Goal: Information Seeking & Learning: Learn about a topic

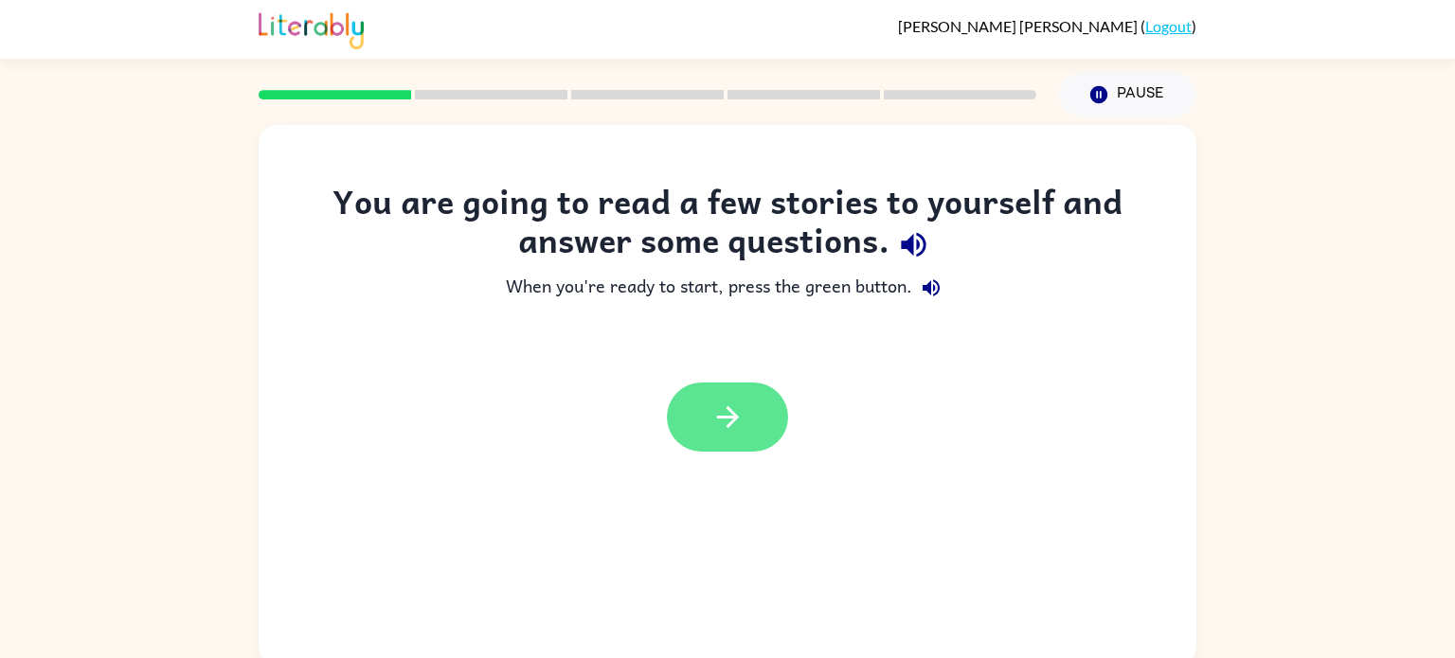
click at [726, 414] on icon "button" at bounding box center [728, 417] width 33 height 33
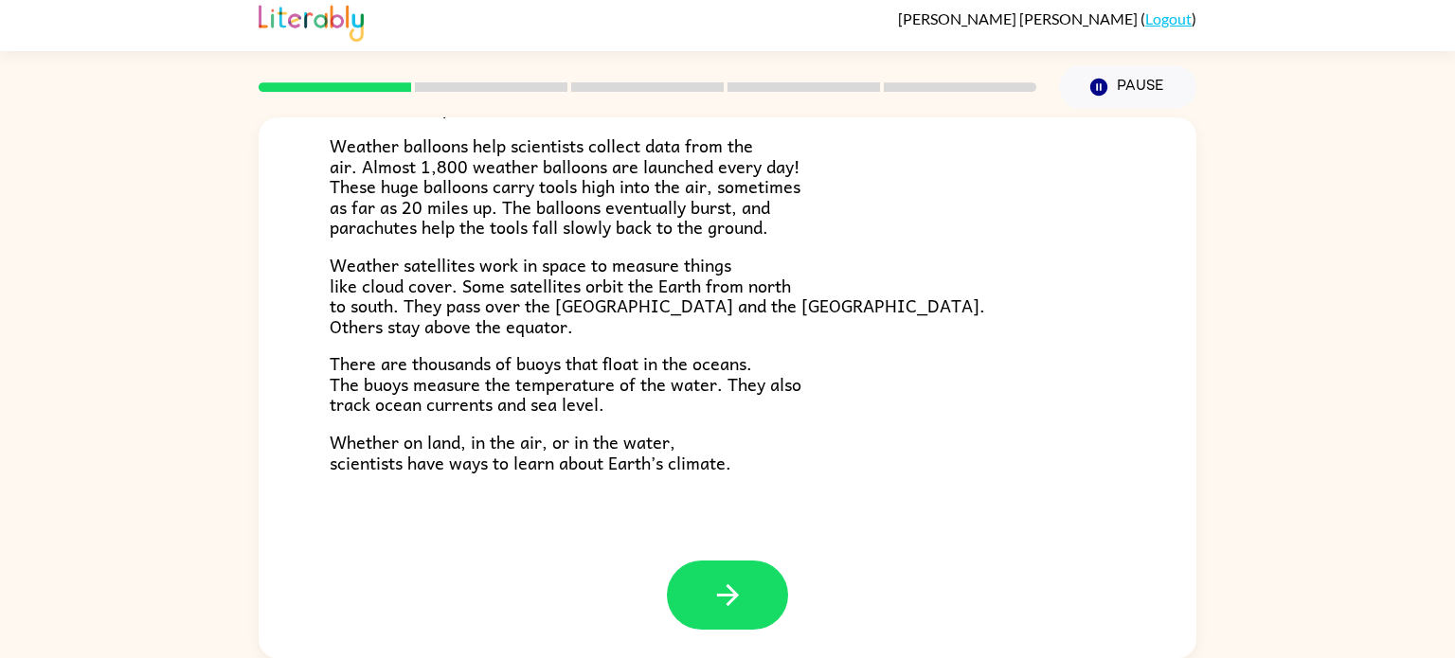
scroll to position [527, 0]
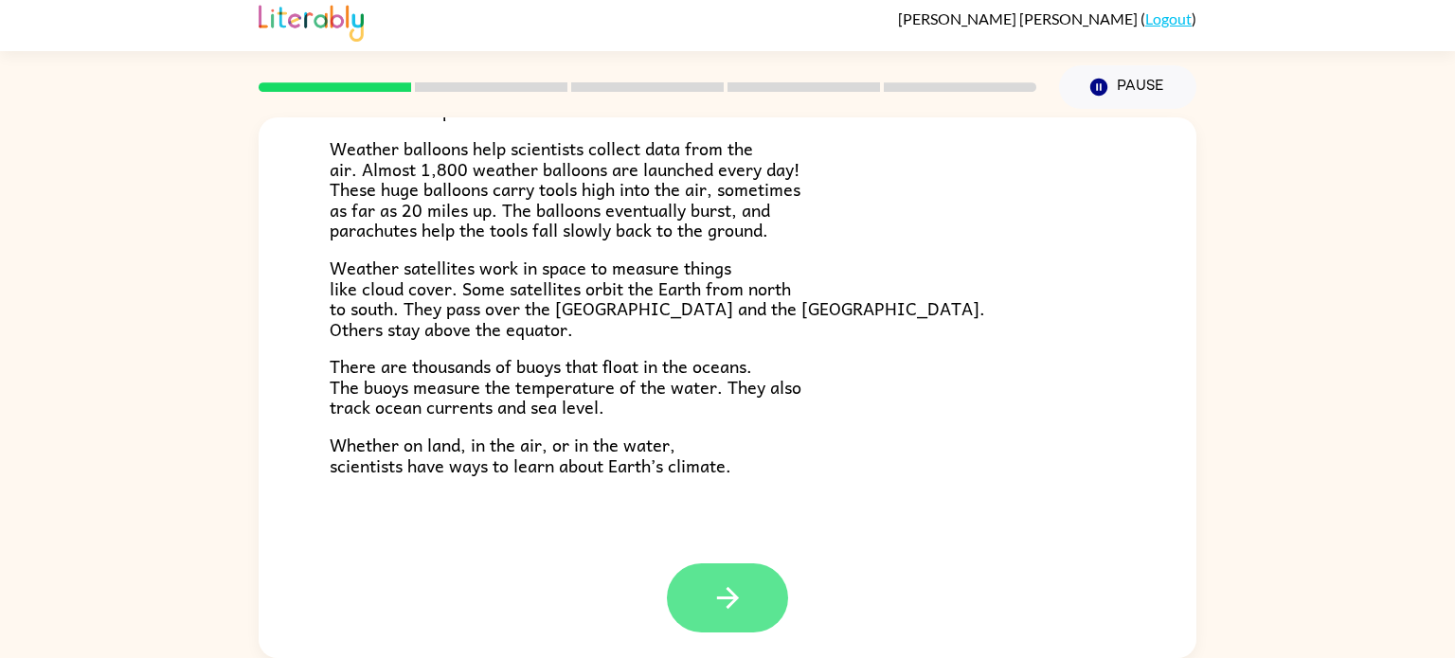
click at [700, 588] on button "button" at bounding box center [727, 598] width 121 height 69
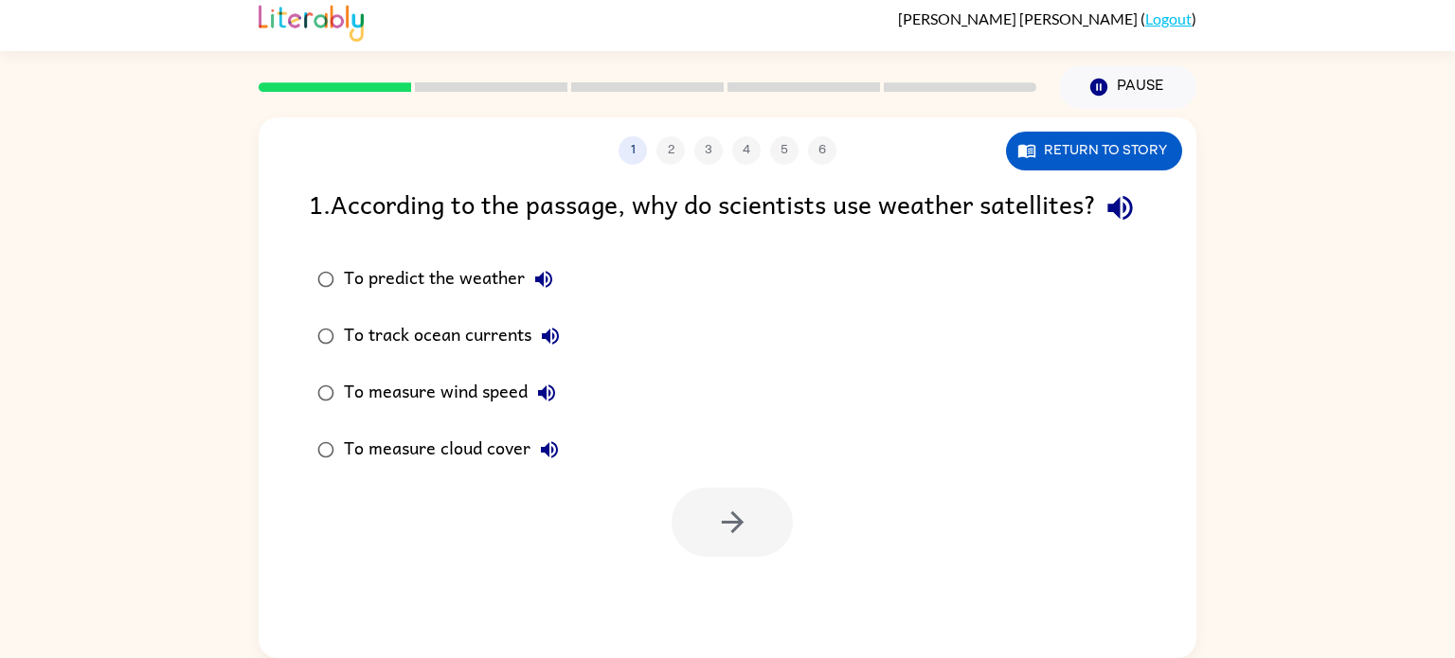
scroll to position [0, 0]
click at [633, 153] on button "1" at bounding box center [633, 150] width 28 height 28
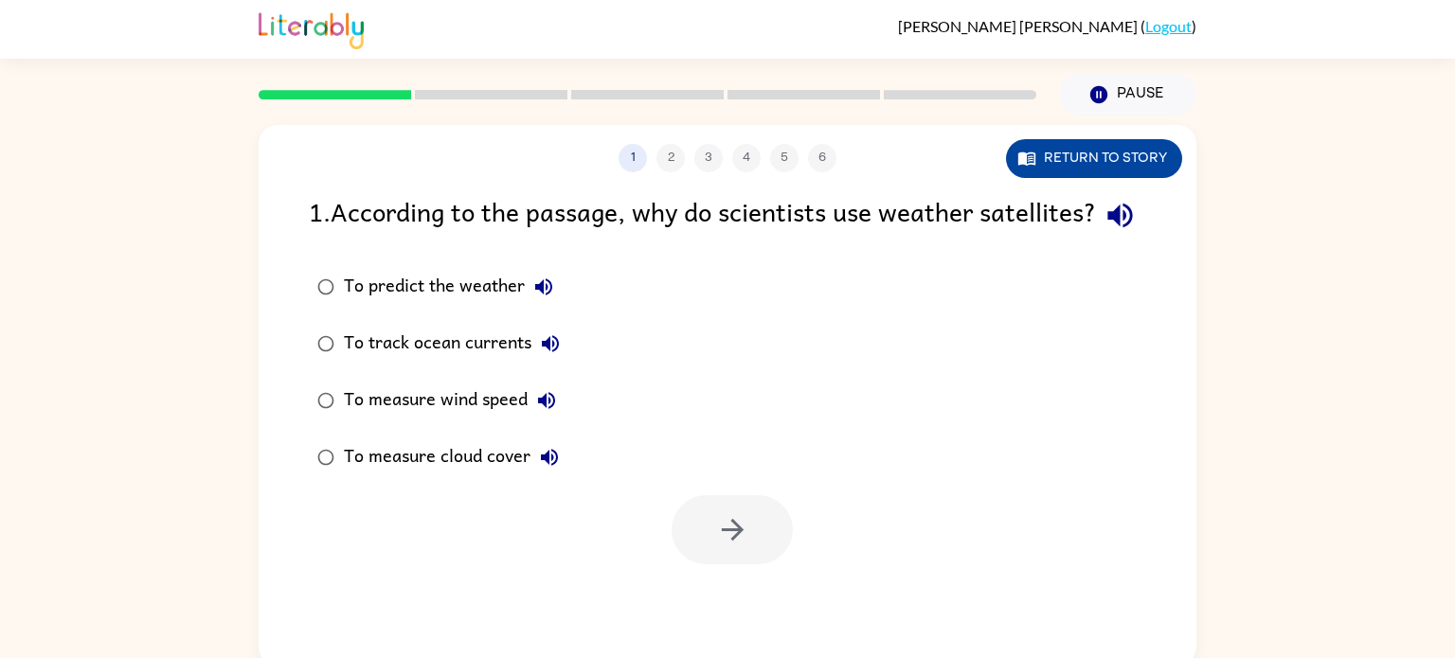
click at [1114, 157] on button "Return to story" at bounding box center [1094, 158] width 176 height 39
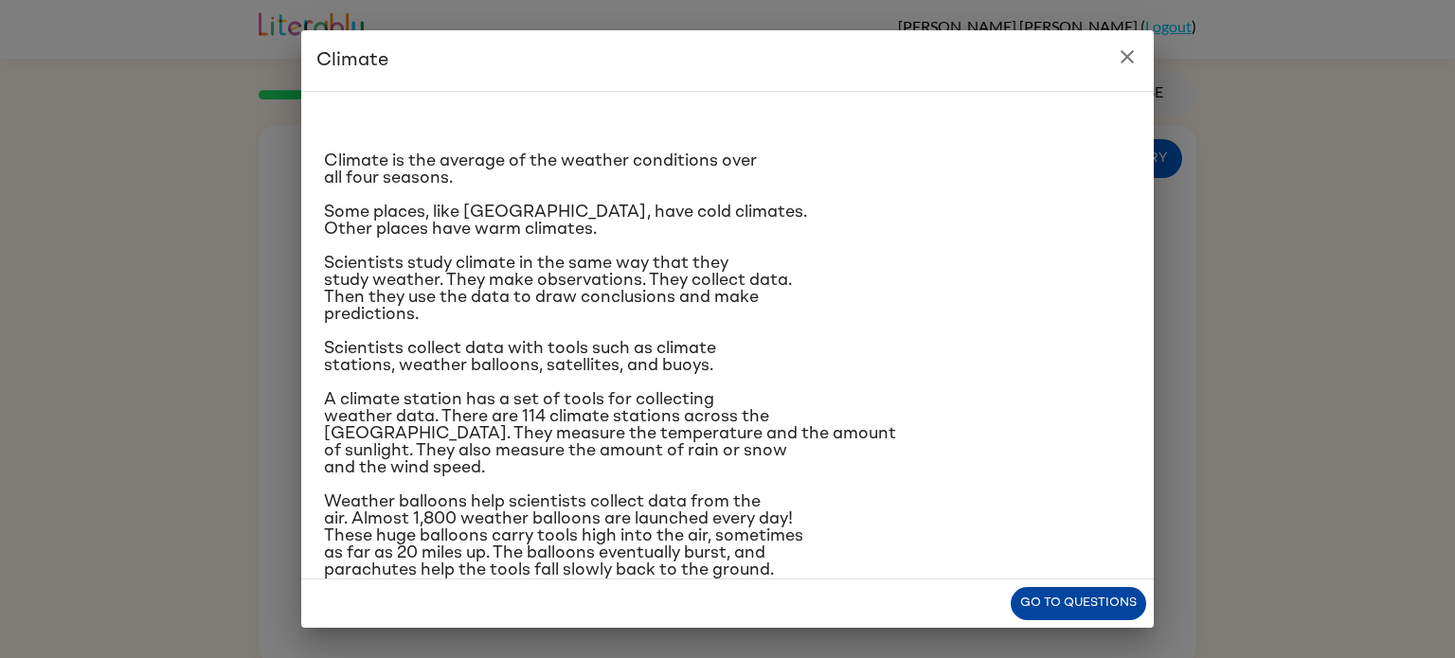
click at [1048, 599] on button "Go to questions" at bounding box center [1078, 603] width 135 height 33
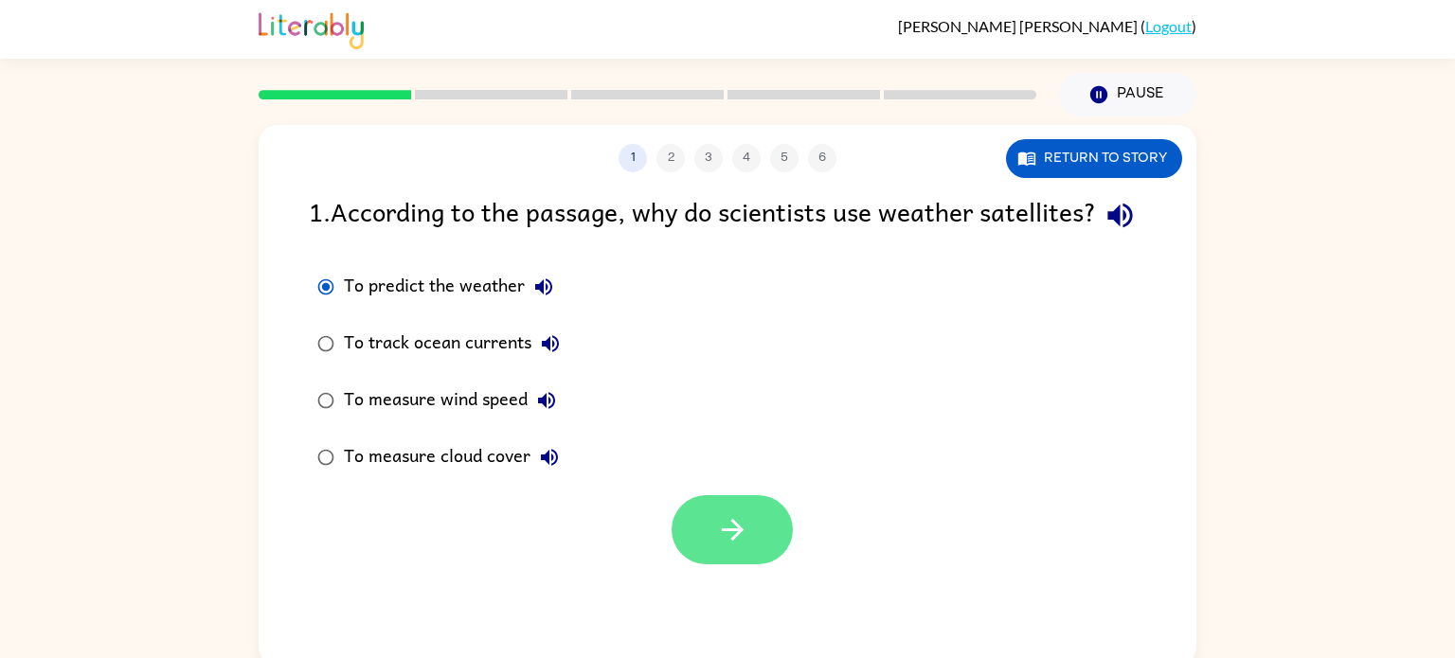
click at [746, 547] on icon "button" at bounding box center [732, 530] width 33 height 33
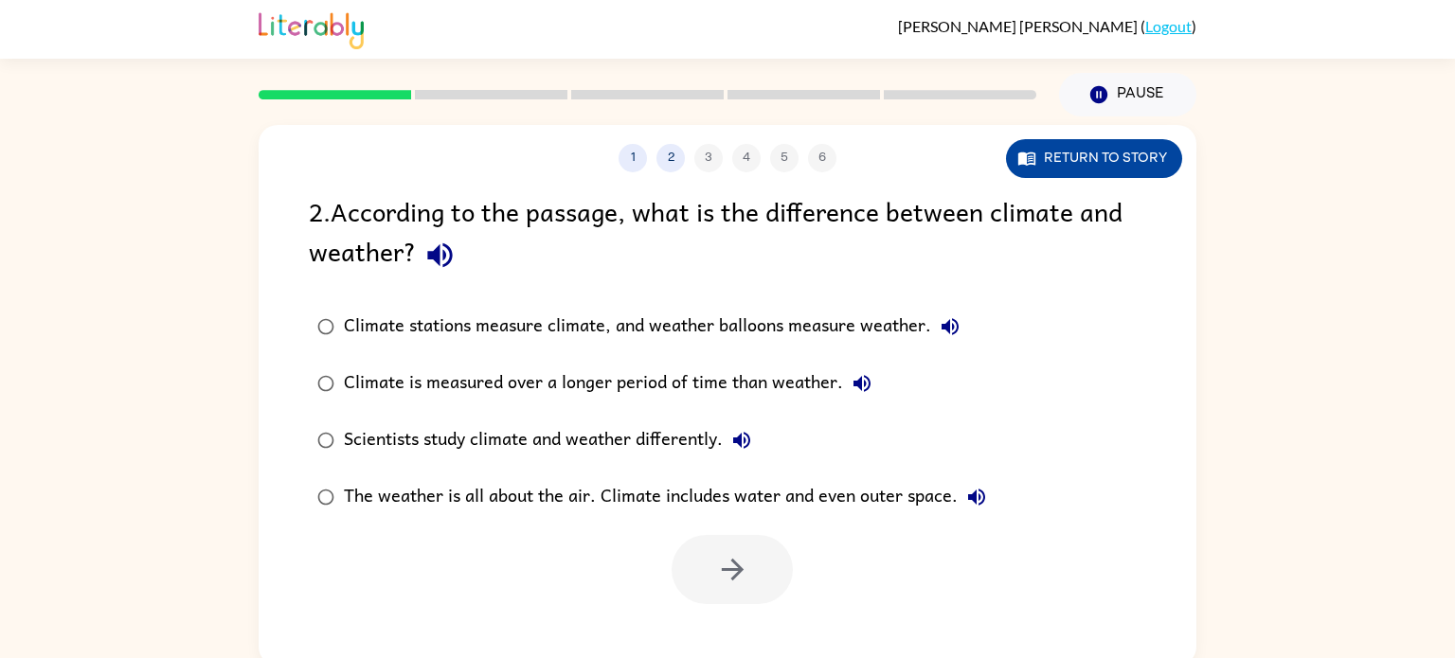
click at [1138, 156] on button "Return to story" at bounding box center [1094, 158] width 176 height 39
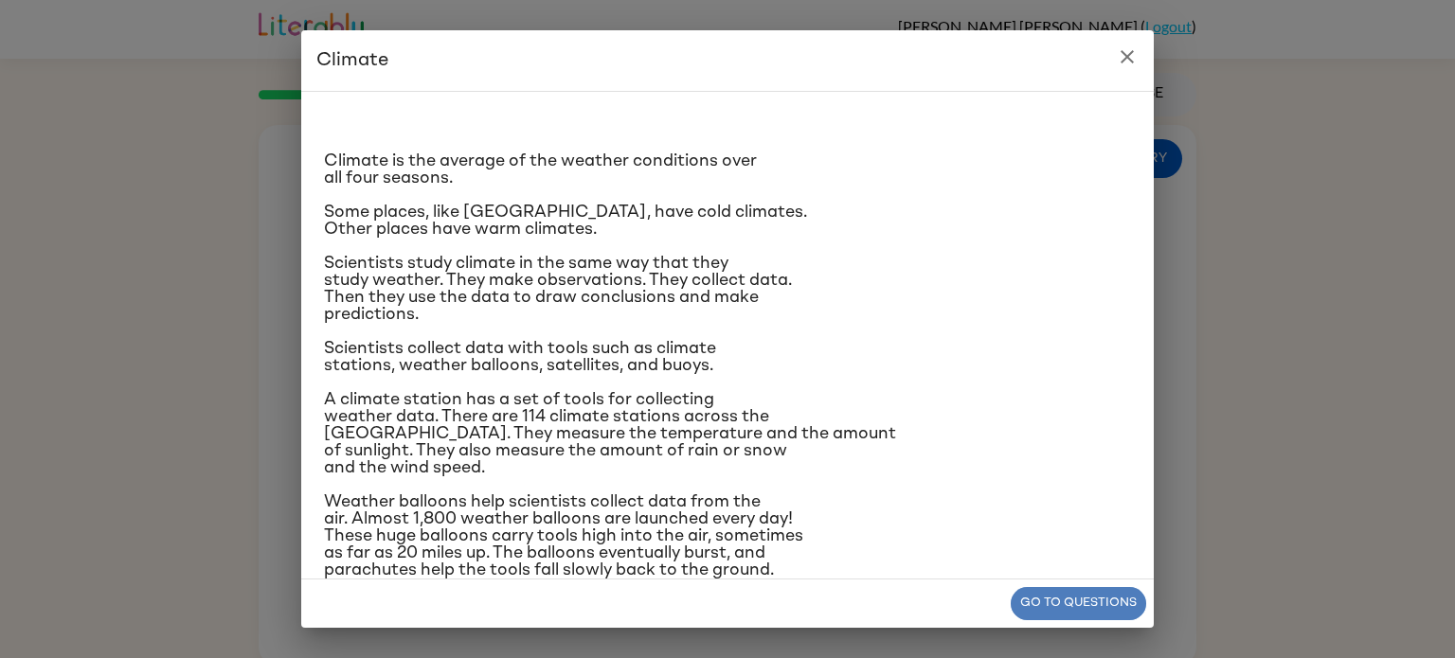
click at [1104, 605] on button "Go to questions" at bounding box center [1078, 603] width 135 height 33
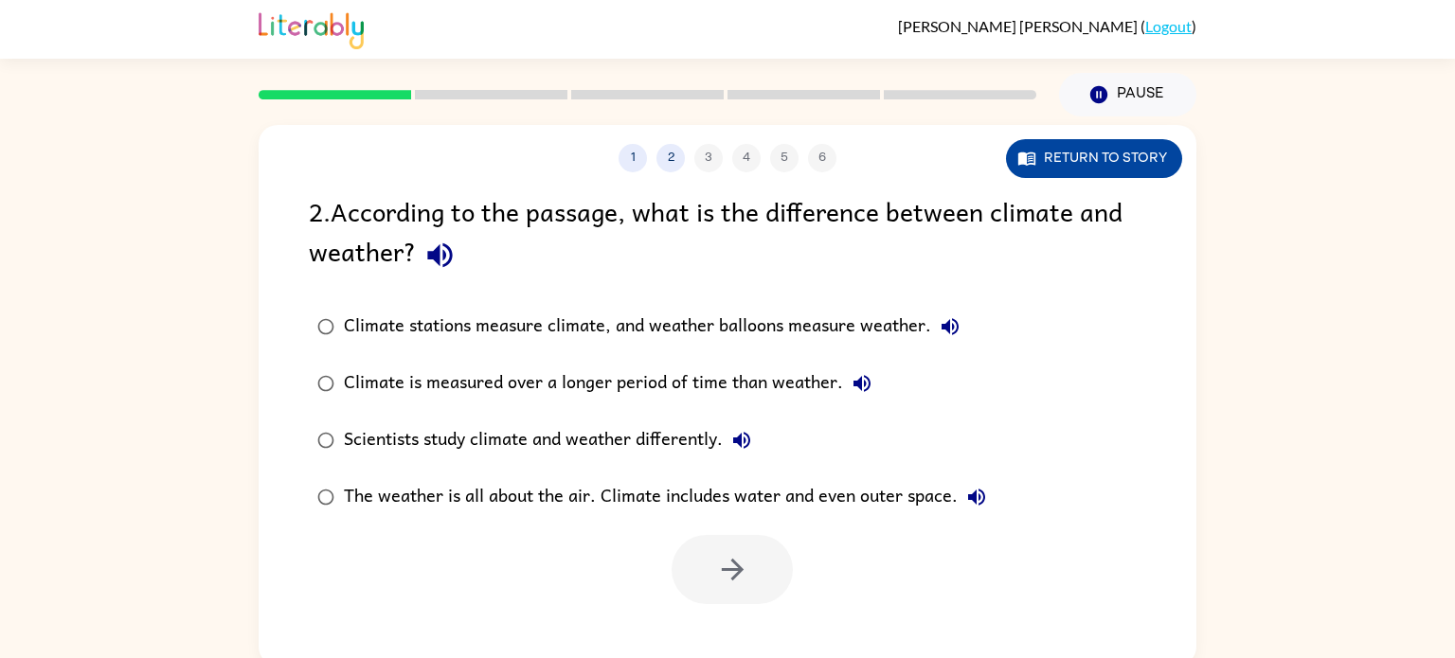
click at [1131, 157] on button "Return to story" at bounding box center [1094, 158] width 176 height 39
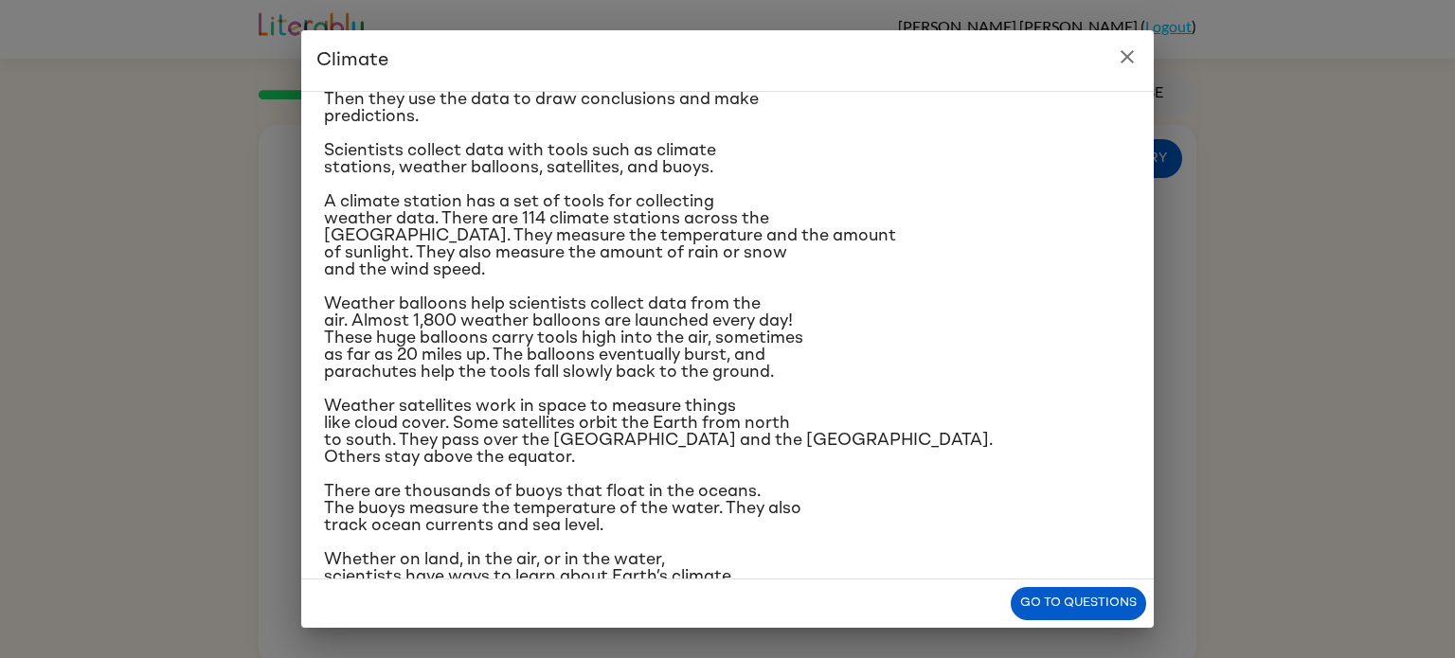
scroll to position [195, 0]
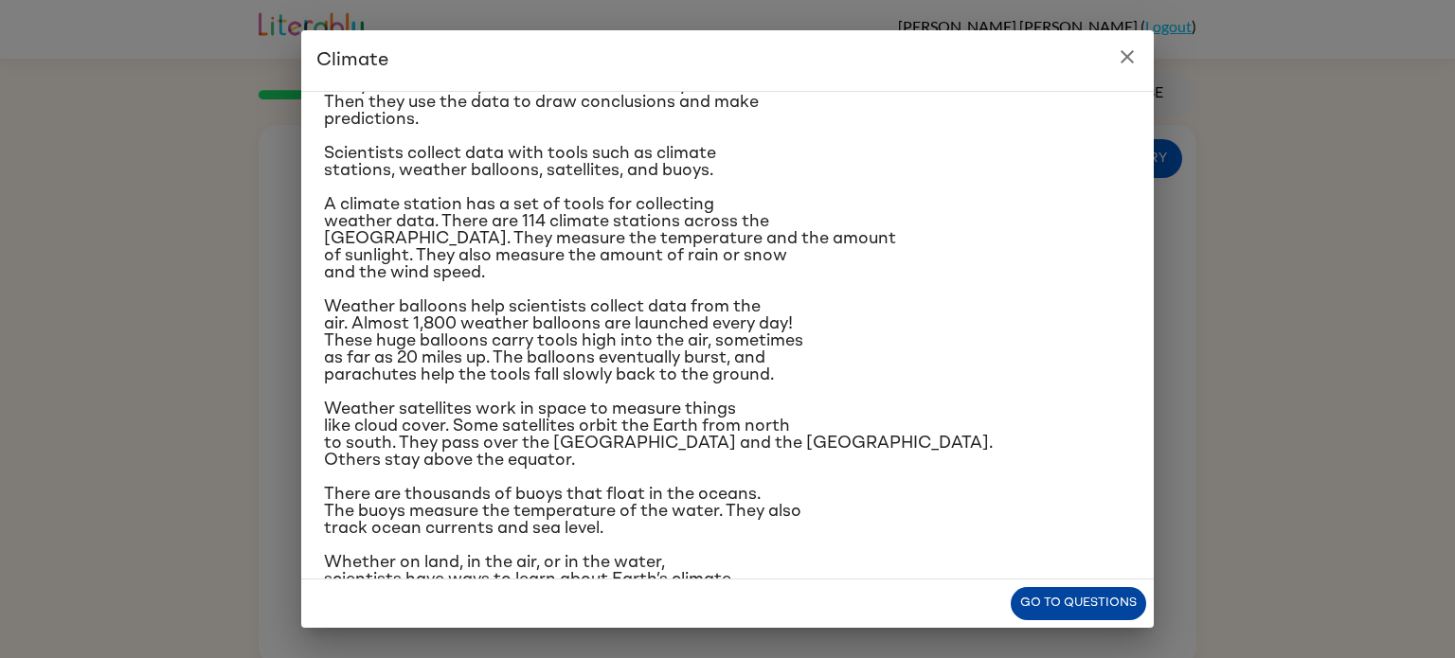
click at [1087, 600] on button "Go to questions" at bounding box center [1078, 603] width 135 height 33
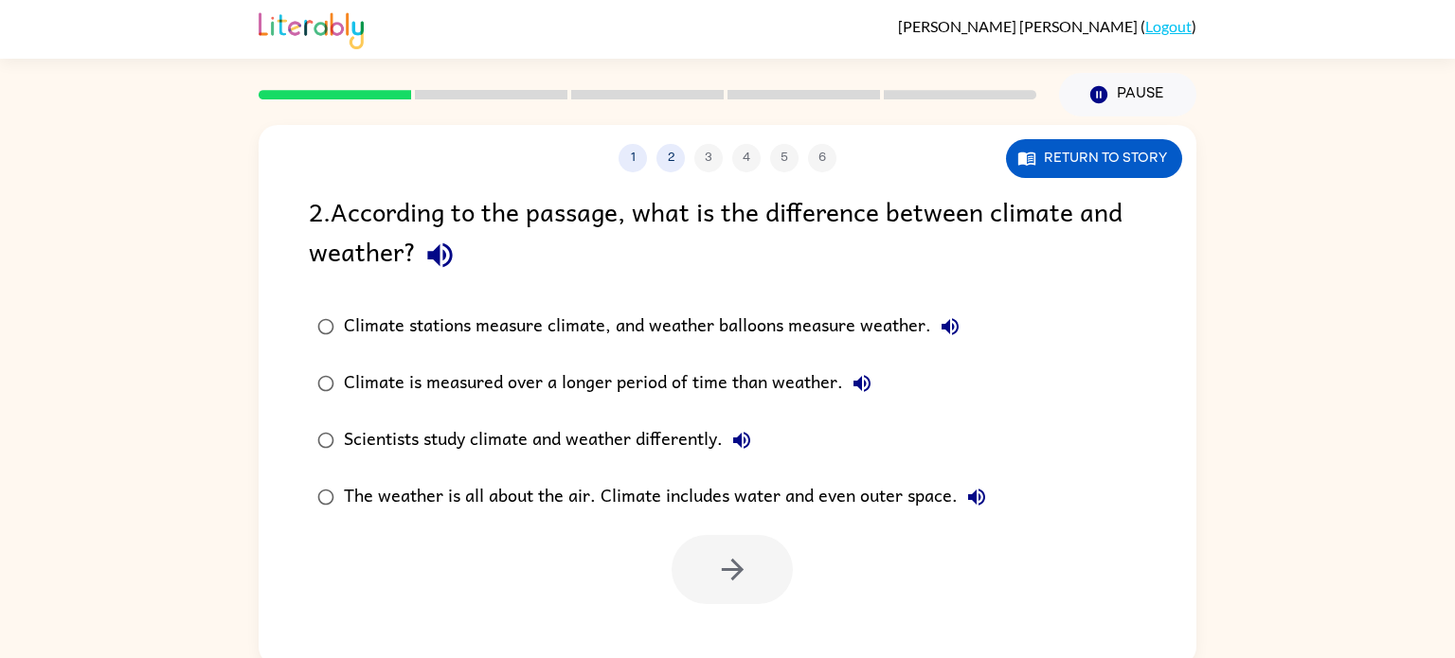
click at [506, 493] on div "The weather is all about the air. Climate includes water and even outer space." at bounding box center [670, 497] width 652 height 38
click at [714, 544] on button "button" at bounding box center [732, 569] width 121 height 69
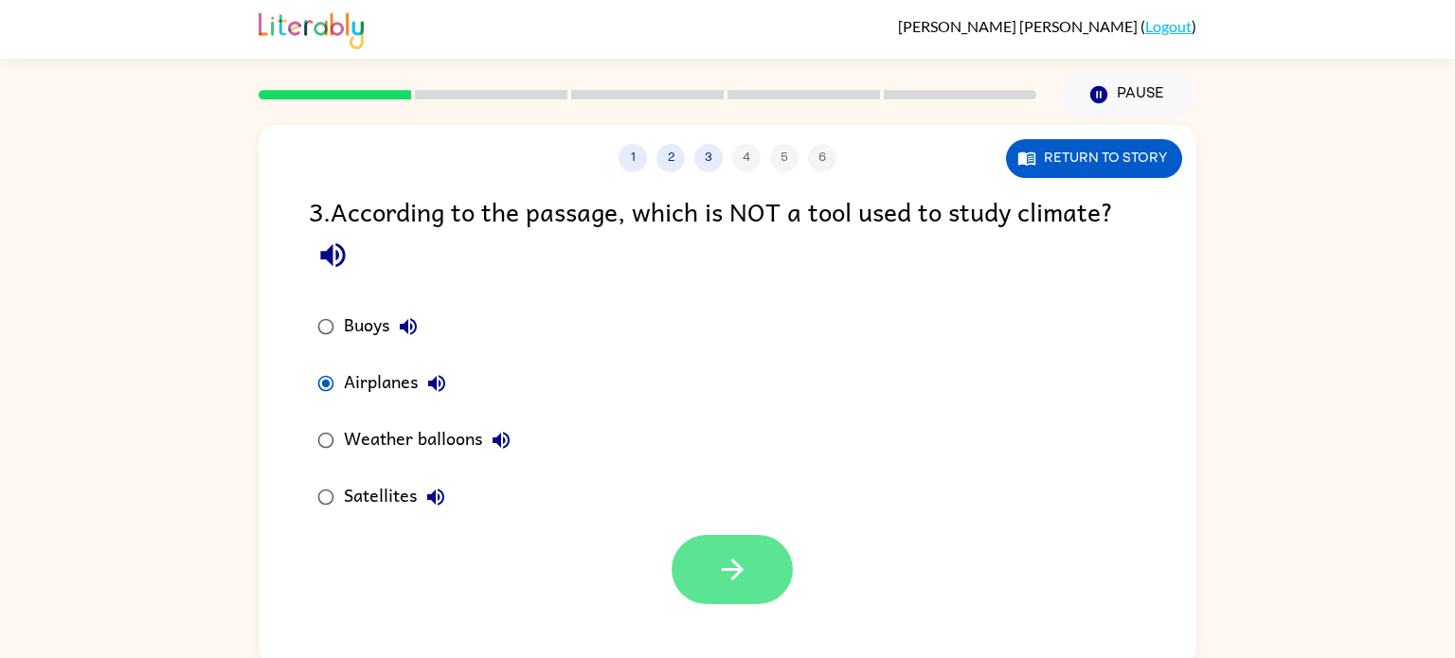
click at [702, 580] on button "button" at bounding box center [732, 569] width 121 height 69
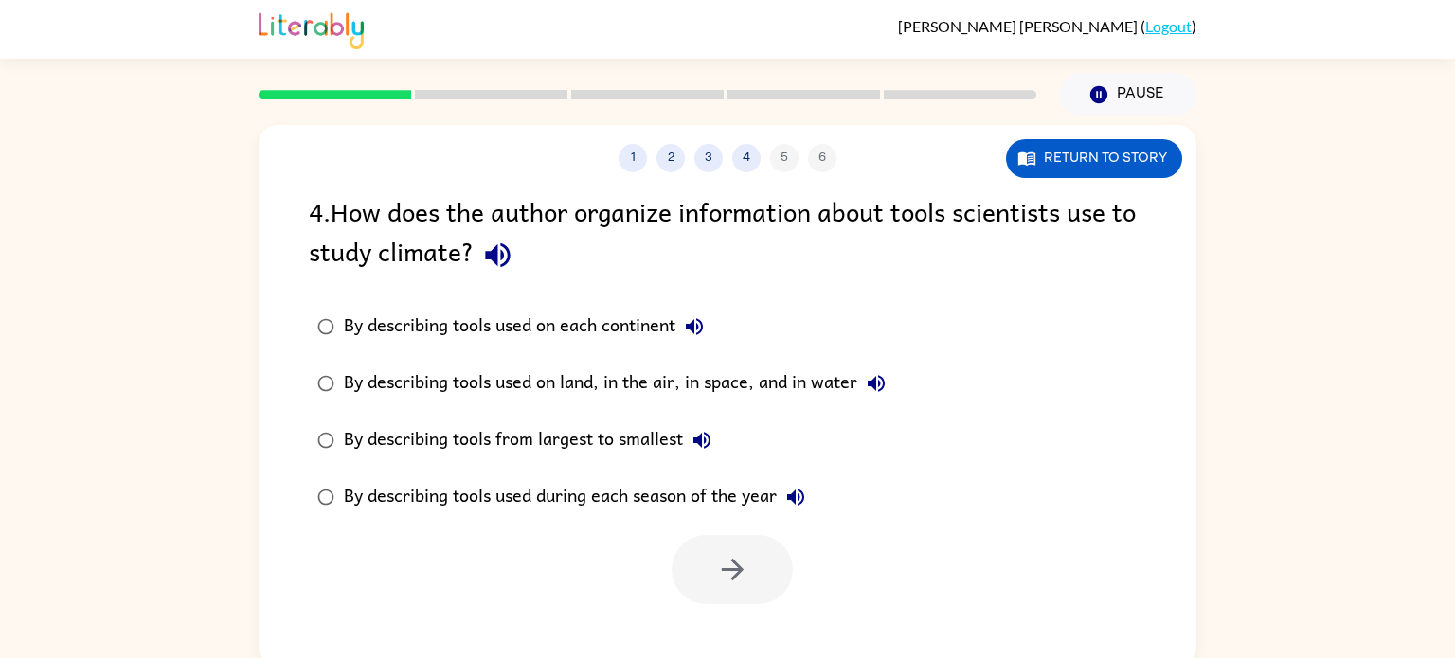
click at [390, 384] on div "By describing tools used on land, in the air, in space, and in water" at bounding box center [619, 384] width 551 height 38
click at [723, 549] on button "button" at bounding box center [732, 569] width 121 height 69
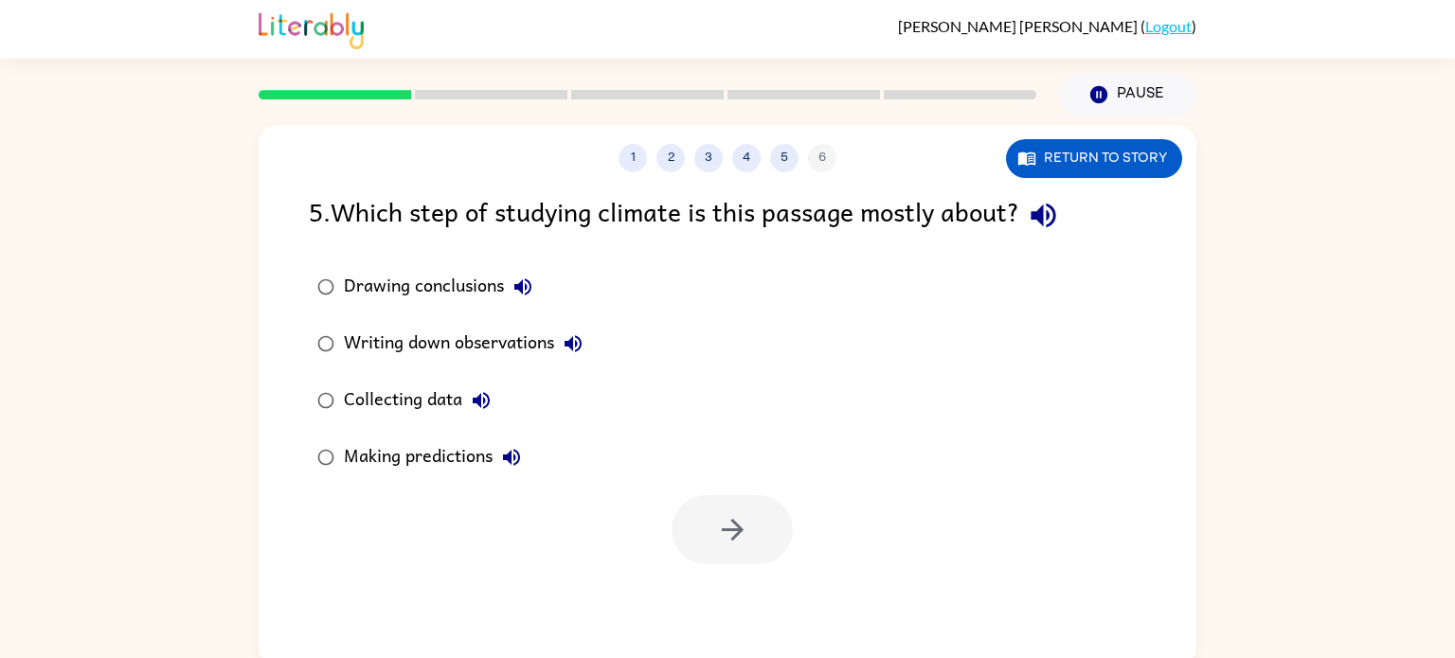
click at [403, 457] on div "Making predictions" at bounding box center [437, 458] width 187 height 38
click at [728, 511] on button "button" at bounding box center [732, 530] width 121 height 69
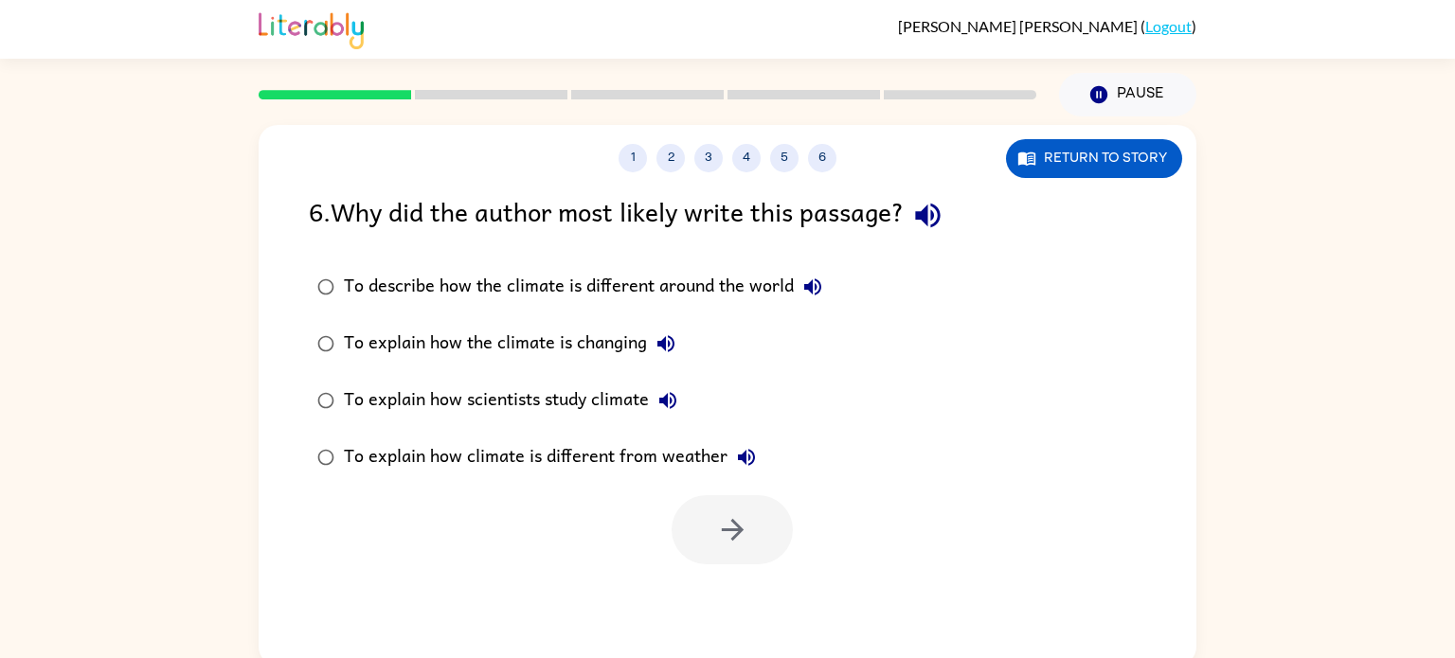
click at [541, 401] on div "To explain how scientists study climate" at bounding box center [515, 401] width 343 height 38
click at [734, 527] on icon "button" at bounding box center [732, 530] width 33 height 33
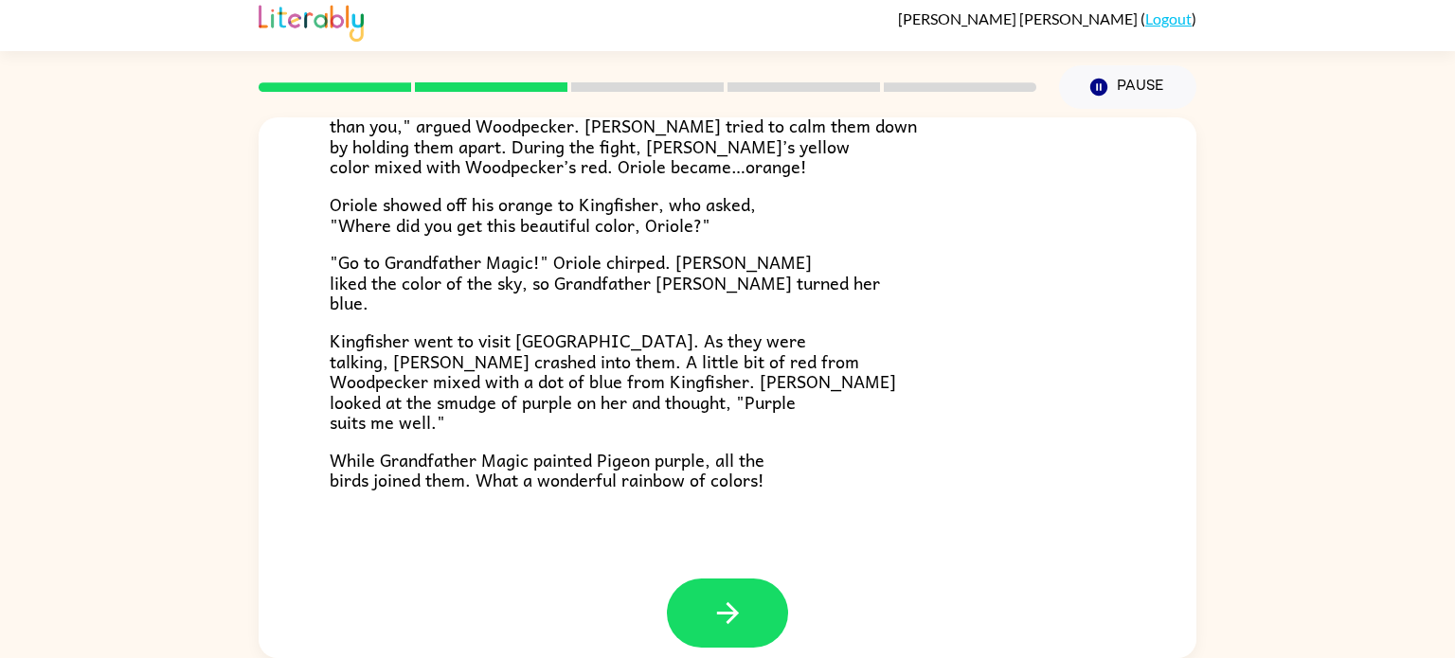
scroll to position [489, 0]
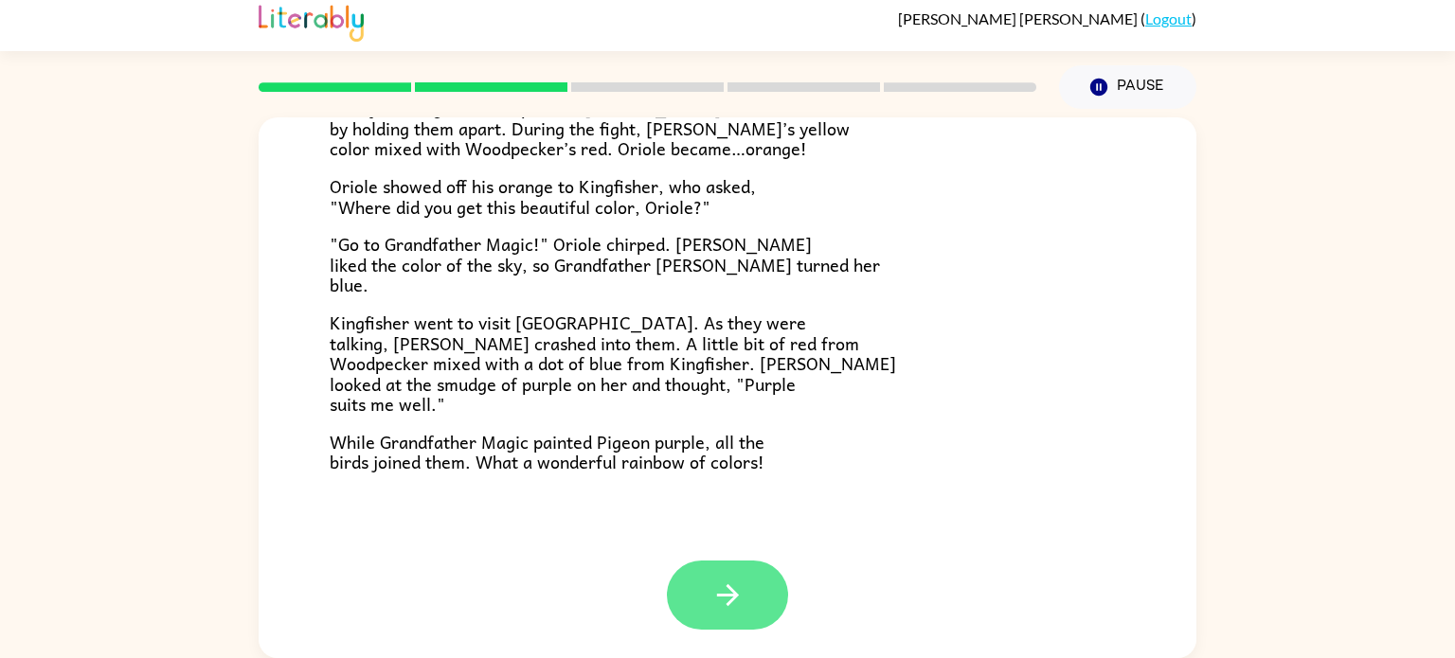
click at [701, 585] on button "button" at bounding box center [727, 595] width 121 height 69
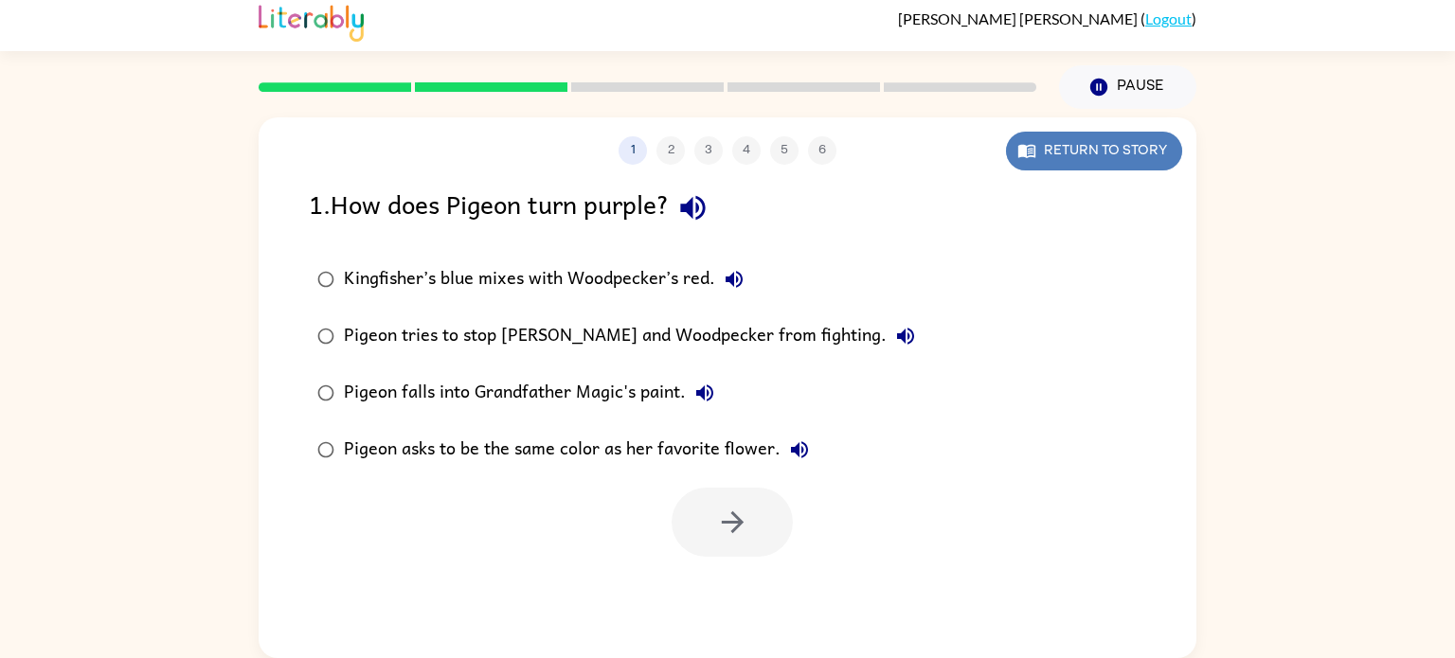
click at [1019, 160] on button "Return to story" at bounding box center [1094, 151] width 176 height 39
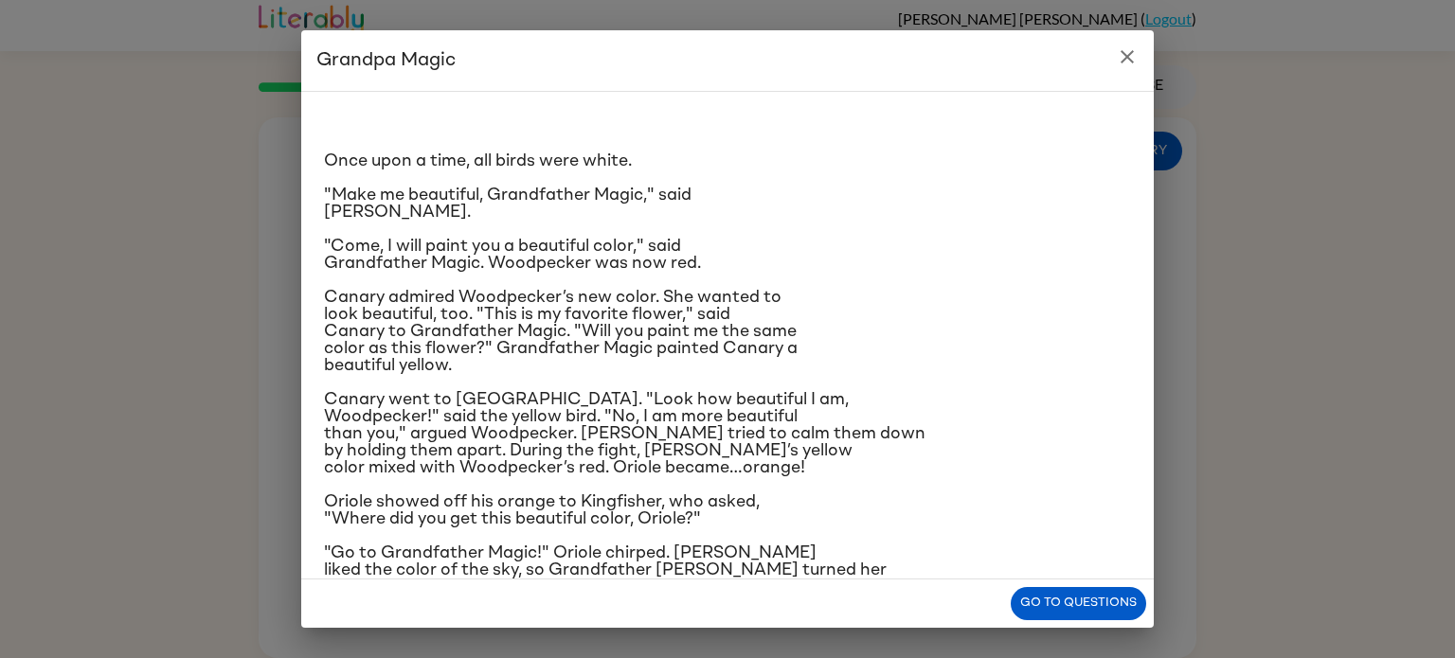
scroll to position [191, 0]
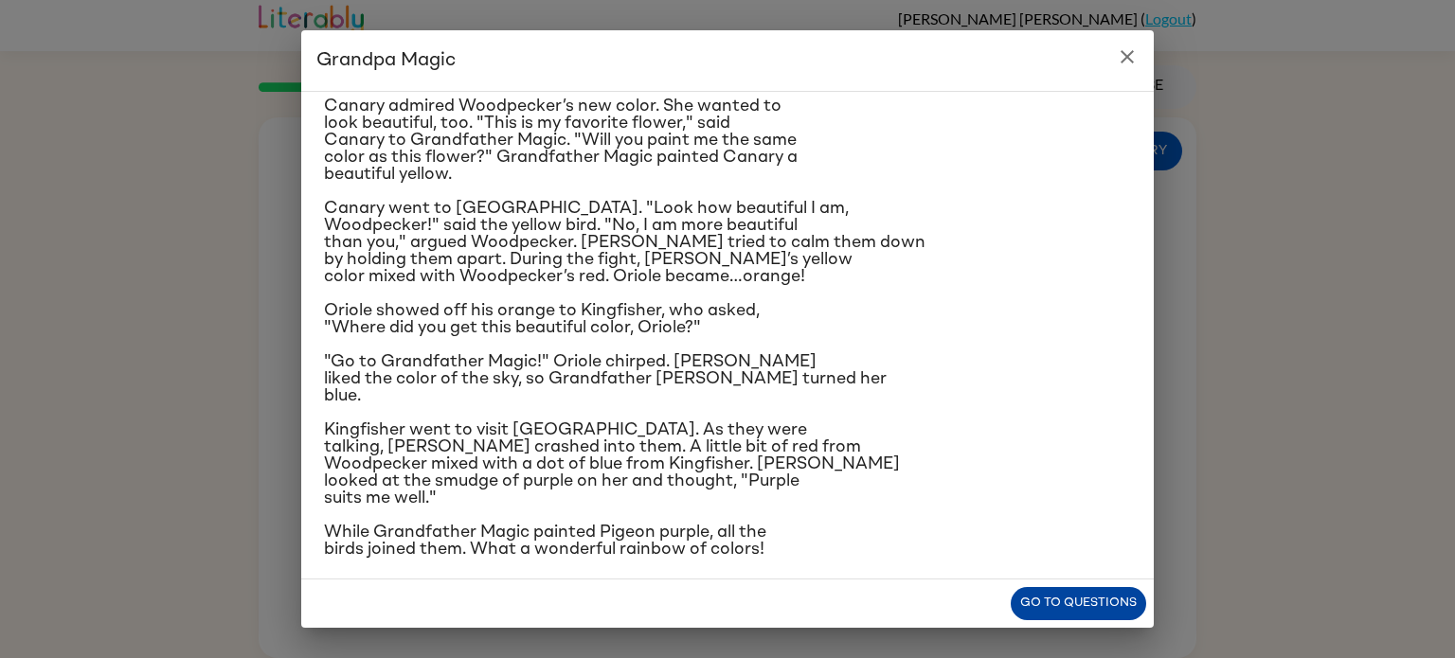
click at [1055, 610] on button "Go to questions" at bounding box center [1078, 603] width 135 height 33
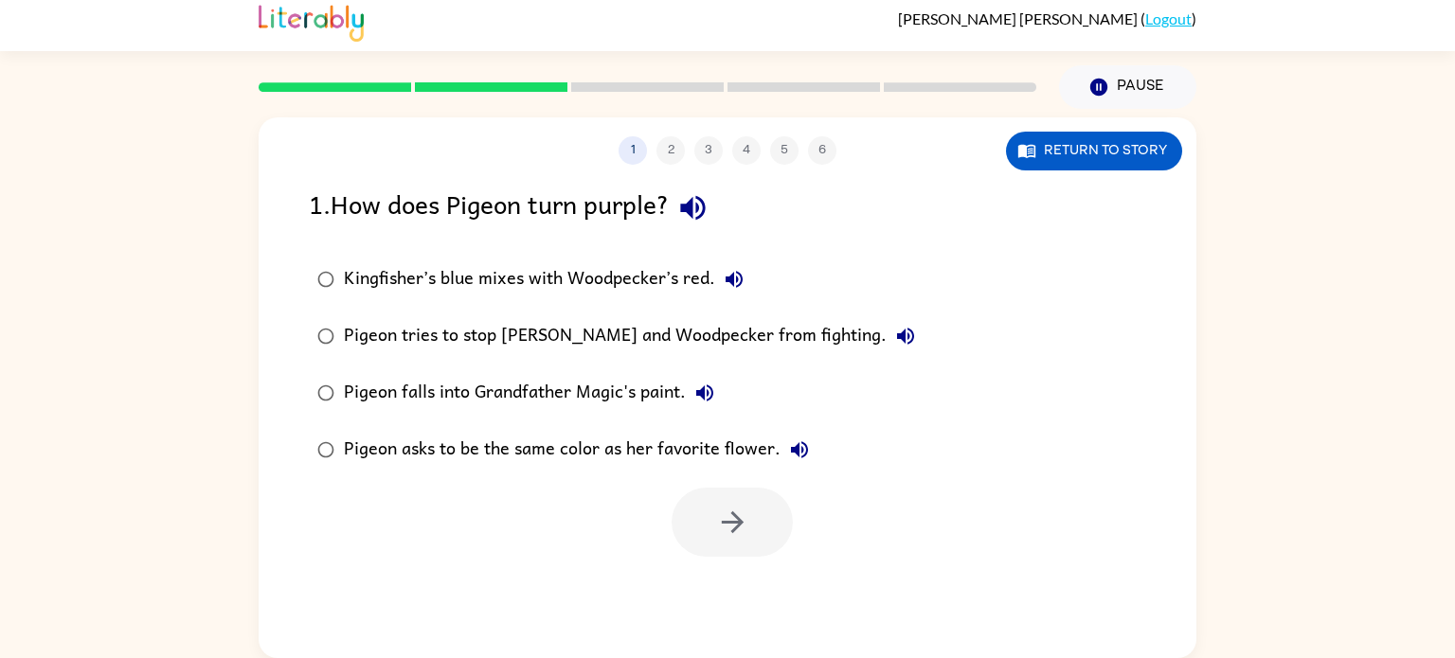
click at [524, 280] on div "Kingfisher’s blue mixes with Woodpecker’s red." at bounding box center [548, 280] width 409 height 38
click at [727, 515] on icon "button" at bounding box center [732, 522] width 33 height 33
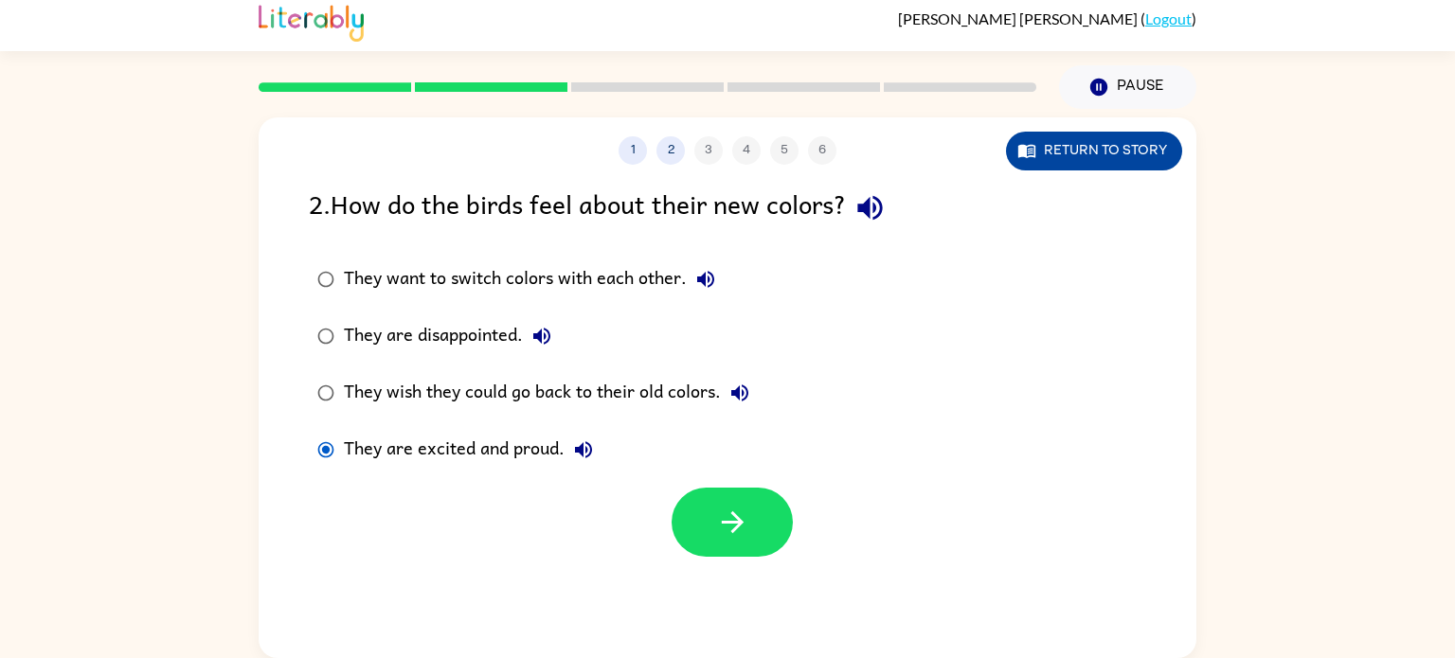
click at [1089, 154] on button "Return to story" at bounding box center [1094, 151] width 176 height 39
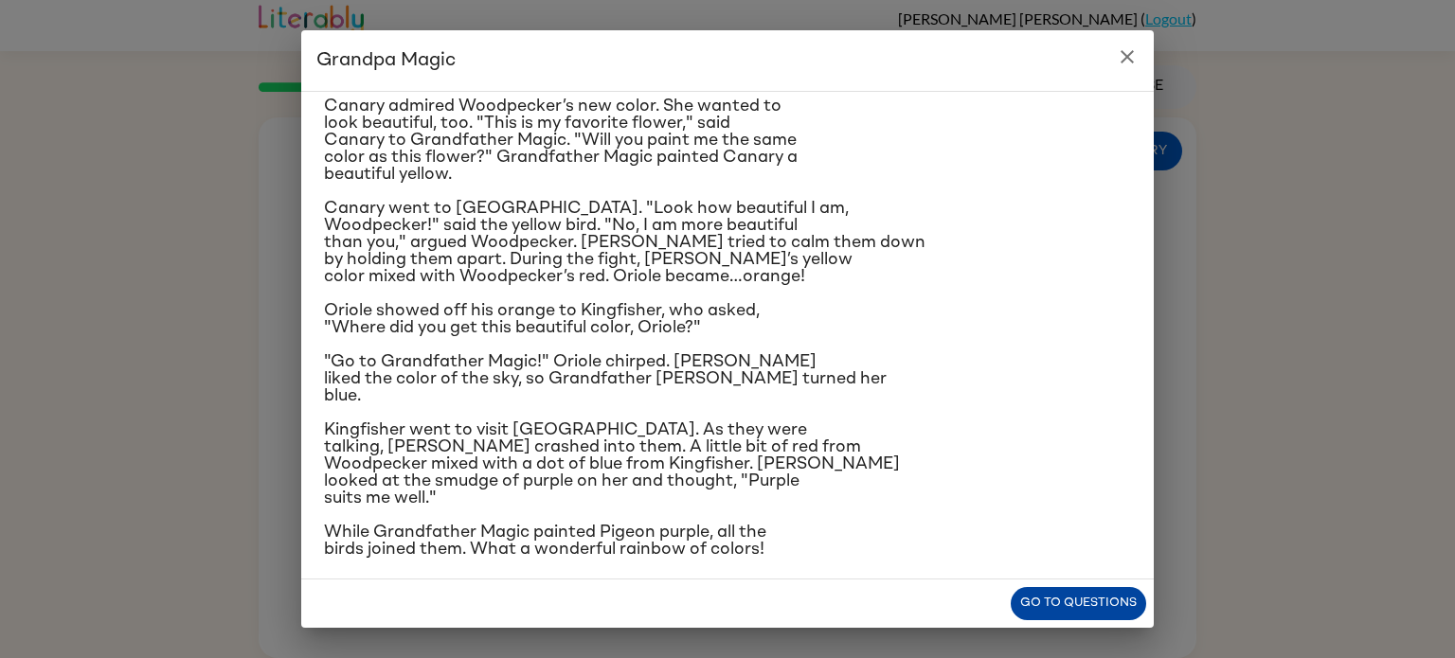
click at [1049, 602] on button "Go to questions" at bounding box center [1078, 603] width 135 height 33
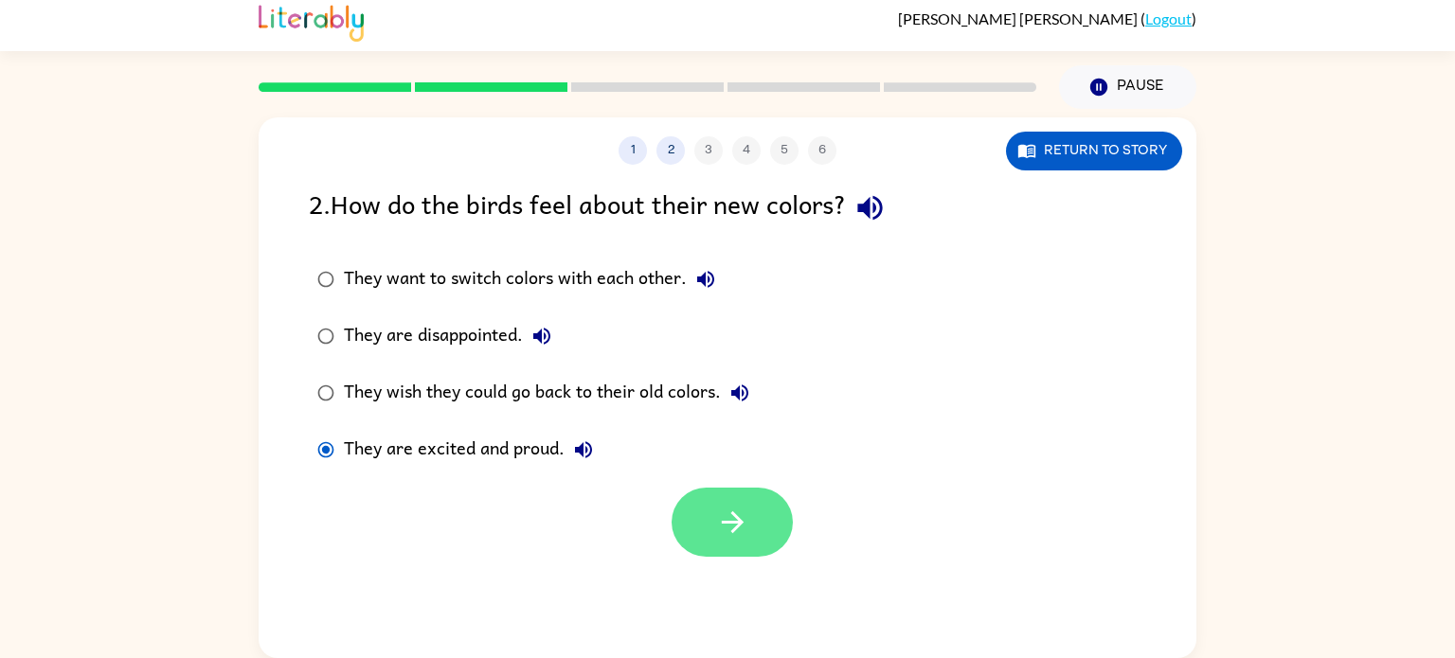
click at [755, 512] on button "button" at bounding box center [732, 522] width 121 height 69
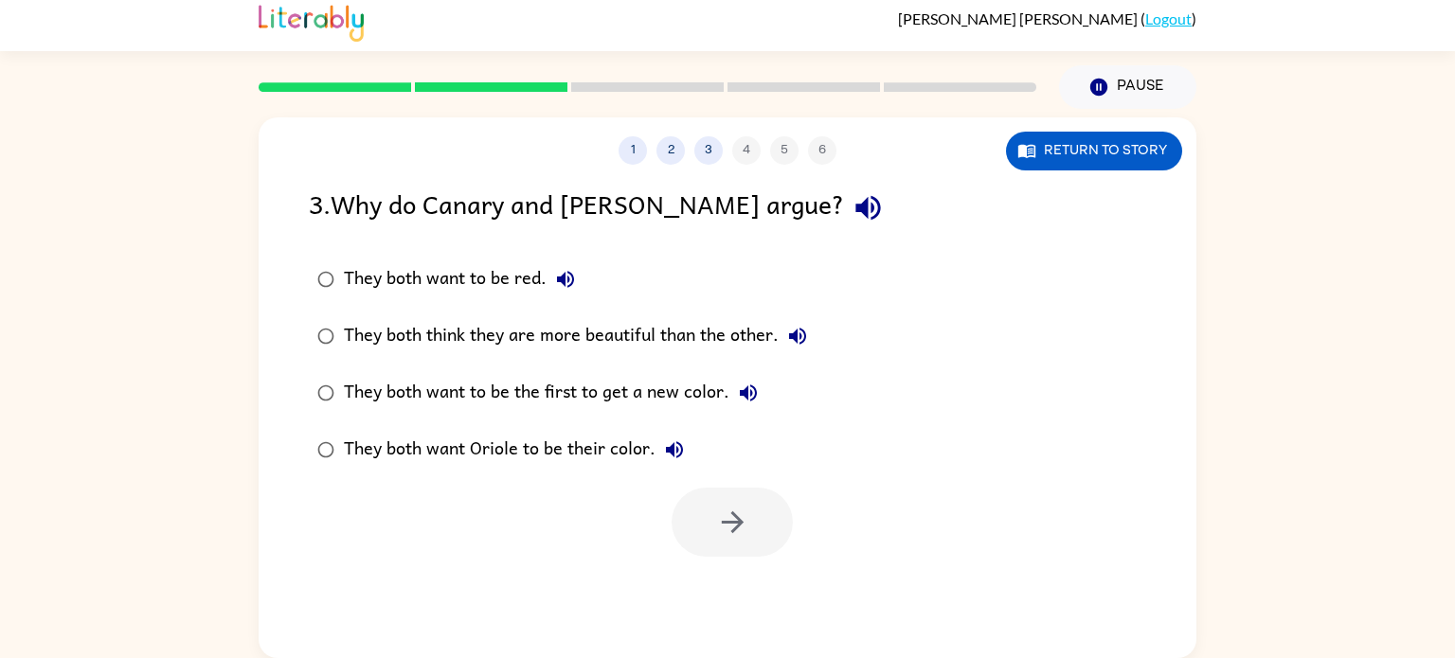
click at [603, 336] on div "They both think they are more beautiful than the other." at bounding box center [580, 336] width 473 height 38
click at [735, 529] on icon "button" at bounding box center [732, 523] width 22 height 22
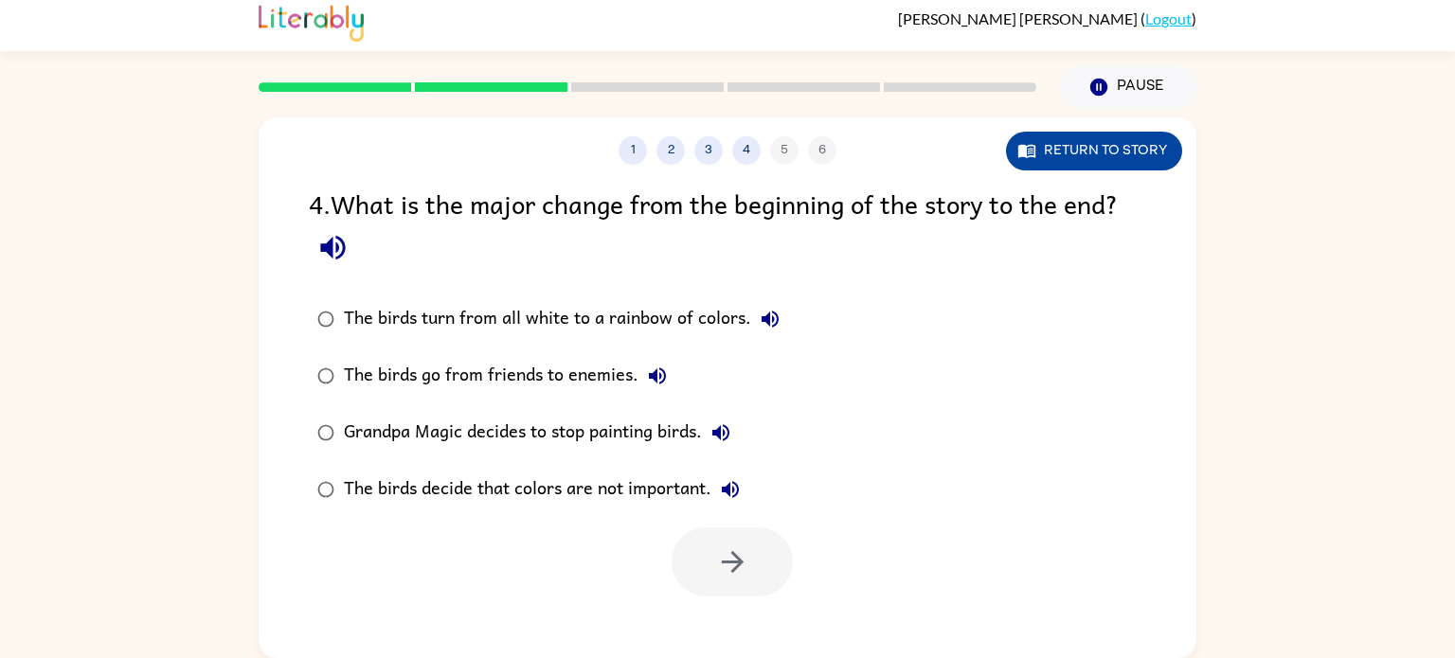
click at [1051, 164] on button "Return to story" at bounding box center [1094, 151] width 176 height 39
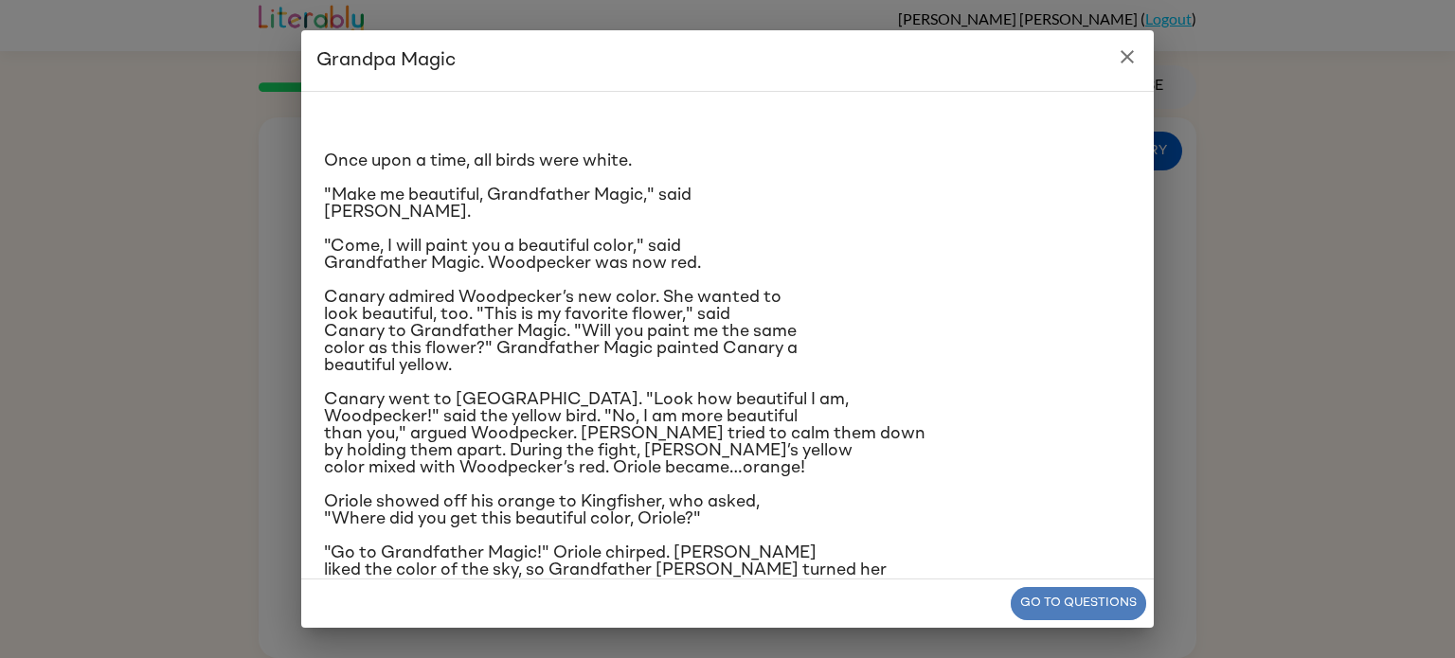
click at [1044, 600] on button "Go to questions" at bounding box center [1078, 603] width 135 height 33
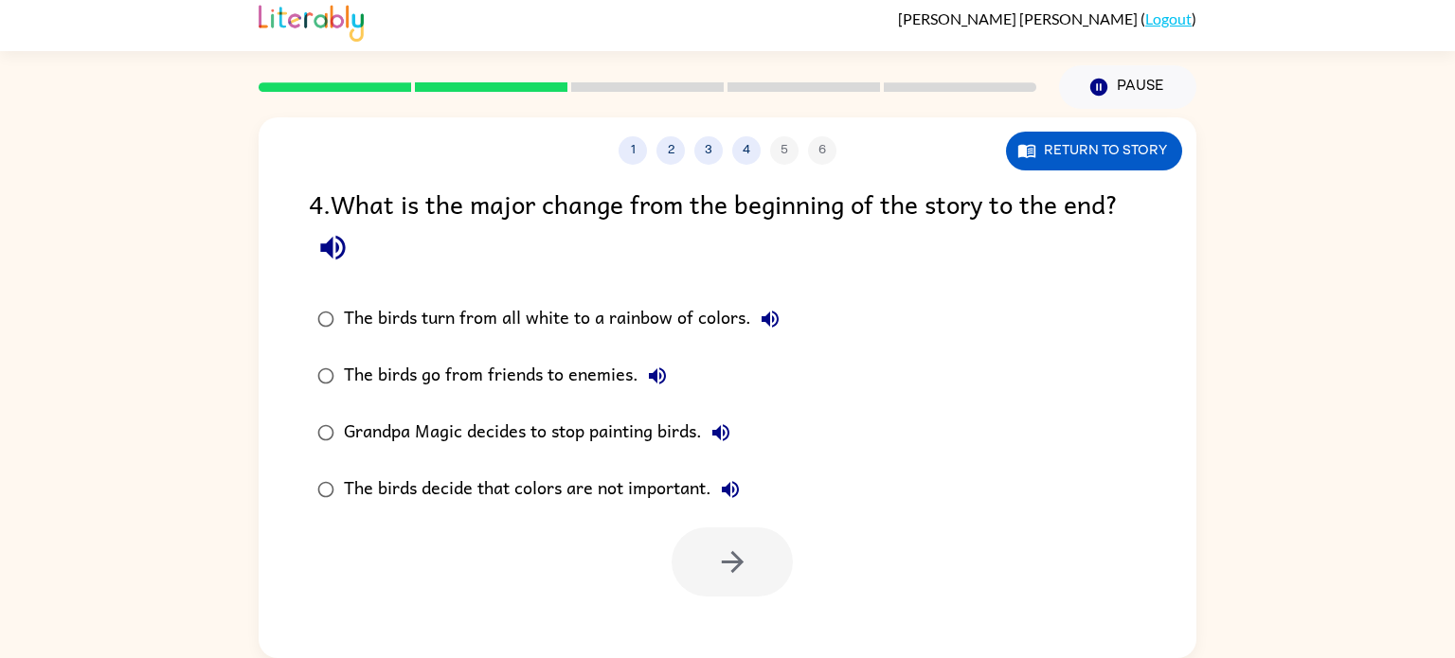
click at [596, 322] on div "The birds turn from all white to a rainbow of colors." at bounding box center [566, 319] width 445 height 38
click at [720, 562] on icon "button" at bounding box center [732, 562] width 33 height 33
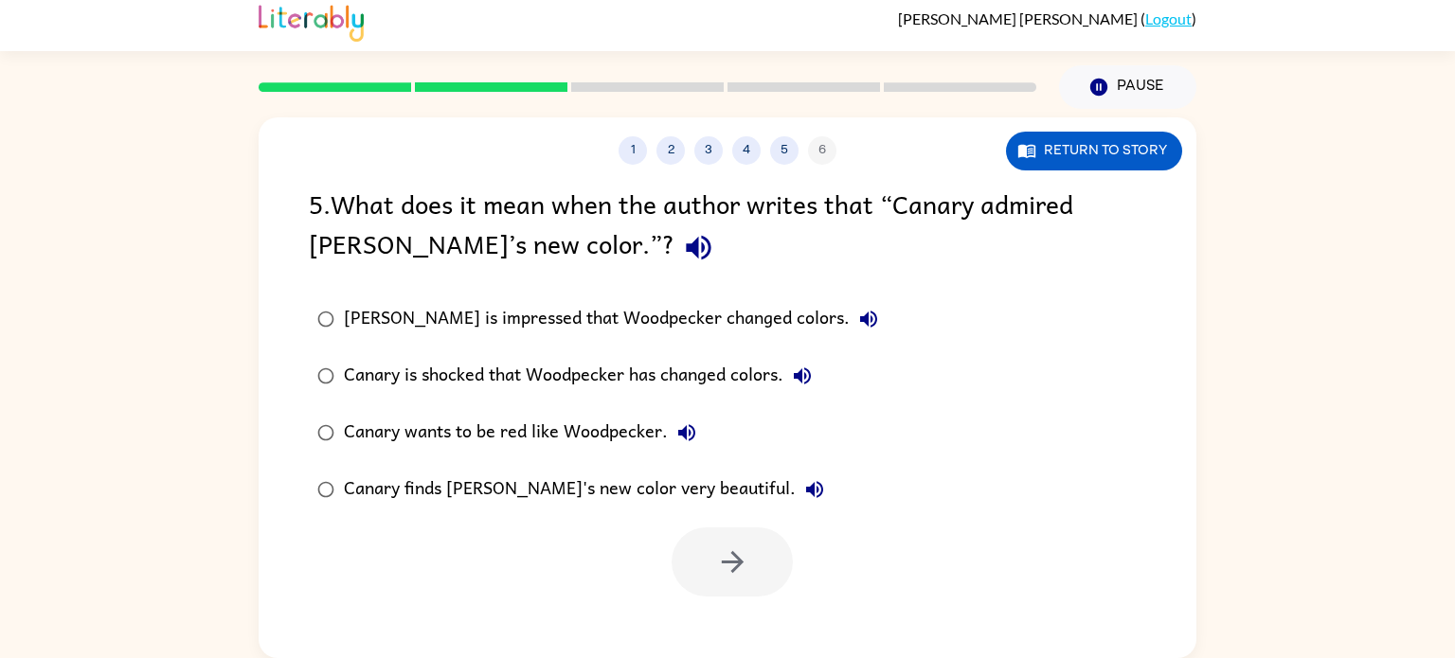
click at [475, 428] on div "Canary wants to be red like Woodpecker." at bounding box center [525, 433] width 362 height 38
click at [731, 557] on icon "button" at bounding box center [732, 562] width 33 height 33
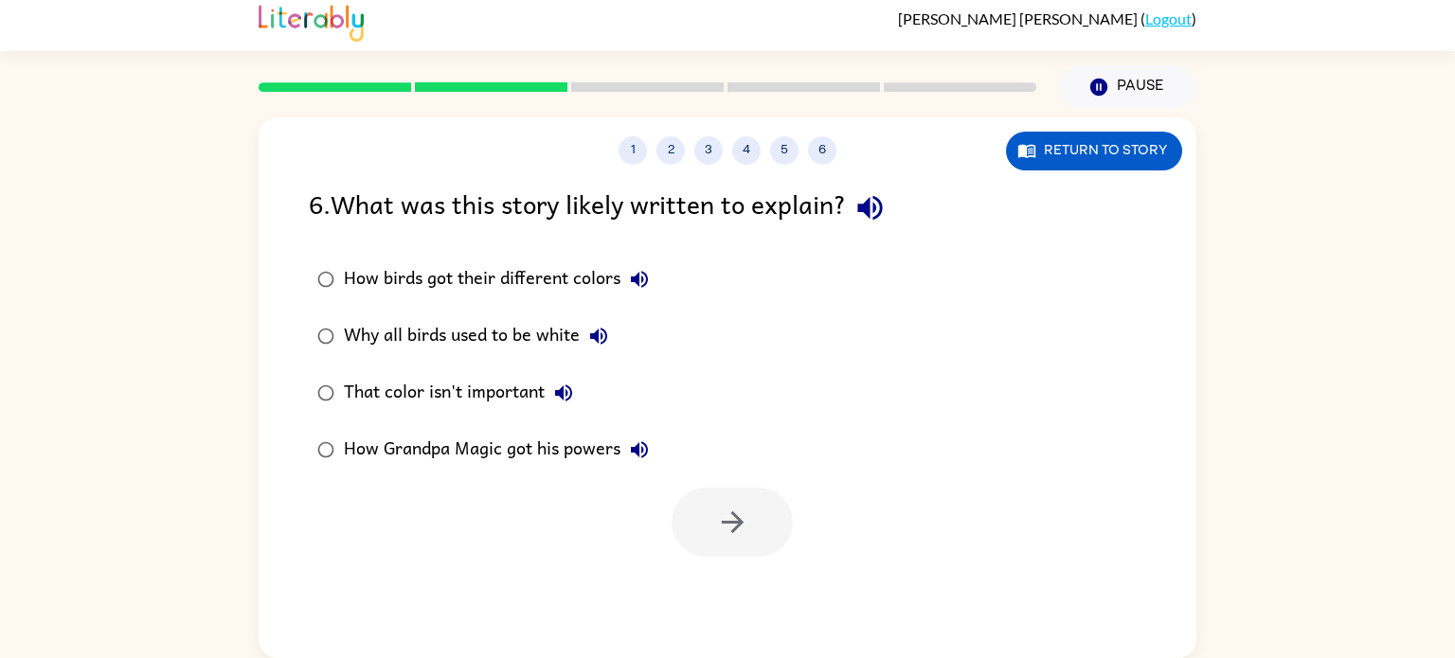
click at [553, 284] on div "How birds got their different colors" at bounding box center [501, 280] width 315 height 38
click at [712, 520] on button "button" at bounding box center [732, 522] width 121 height 69
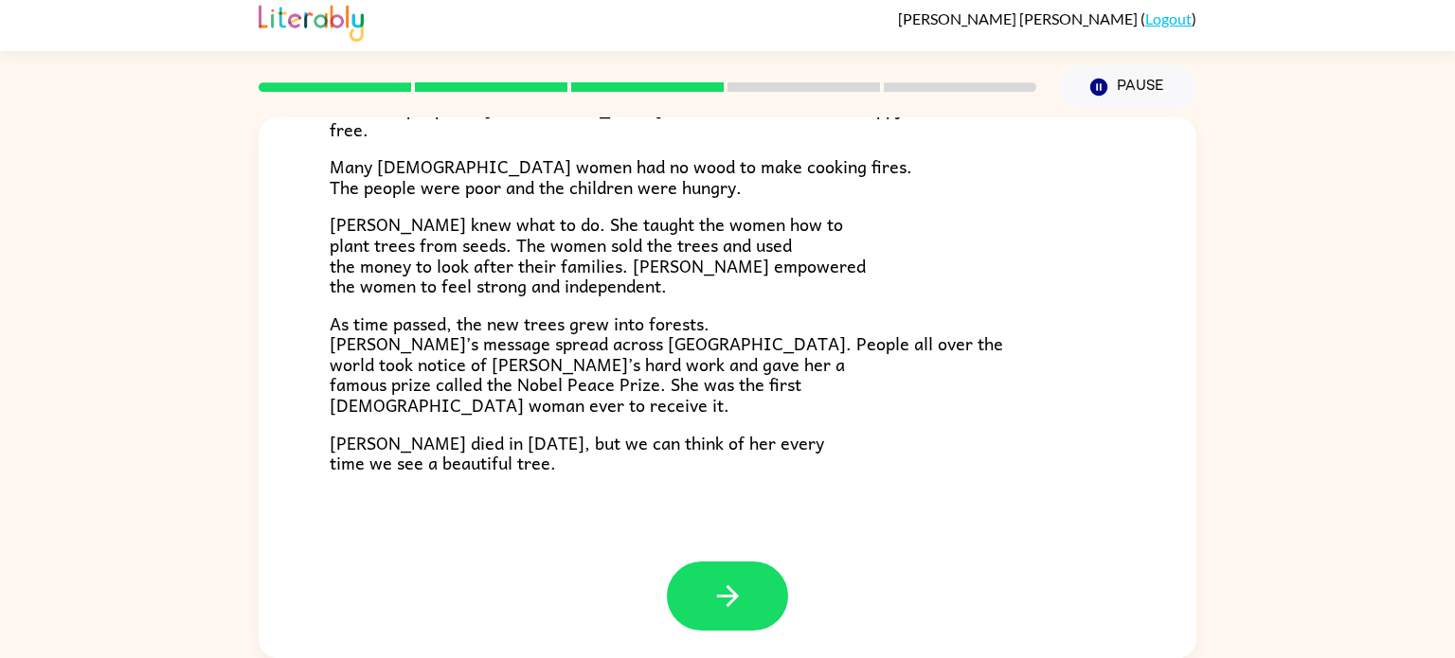
scroll to position [531, 0]
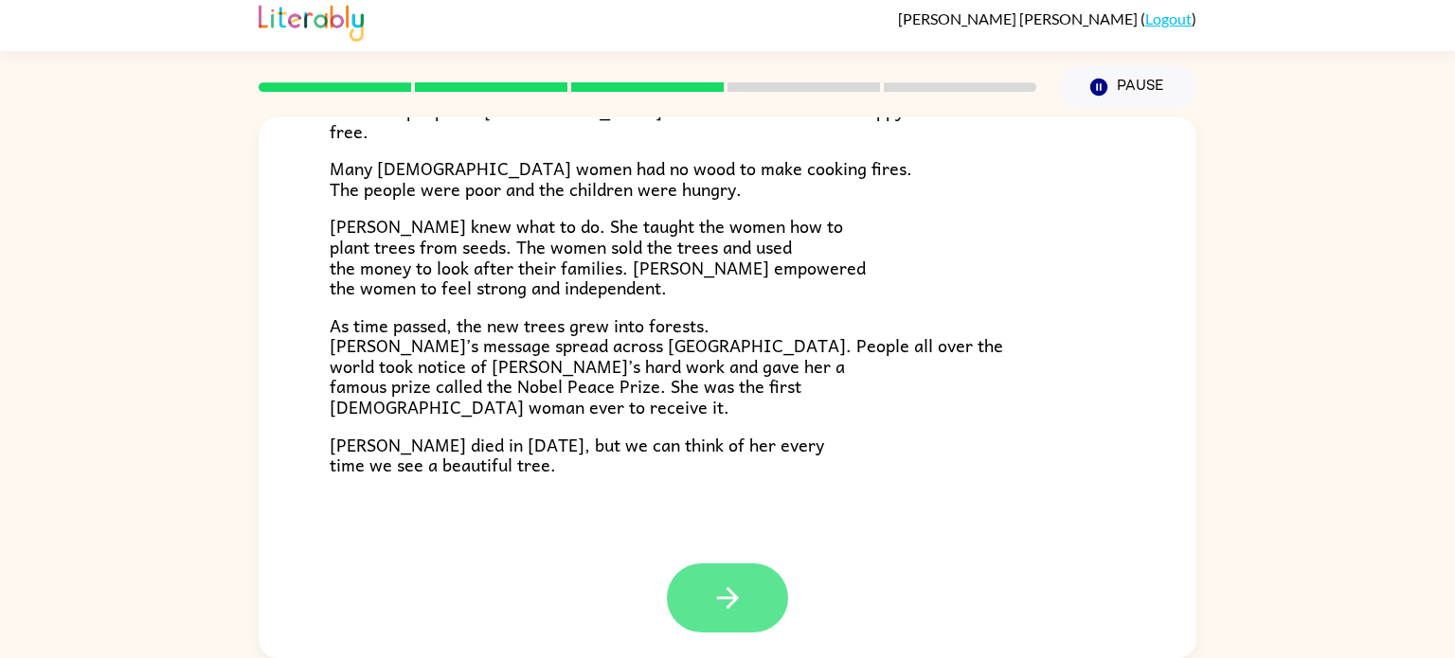
click at [729, 579] on button "button" at bounding box center [727, 598] width 121 height 69
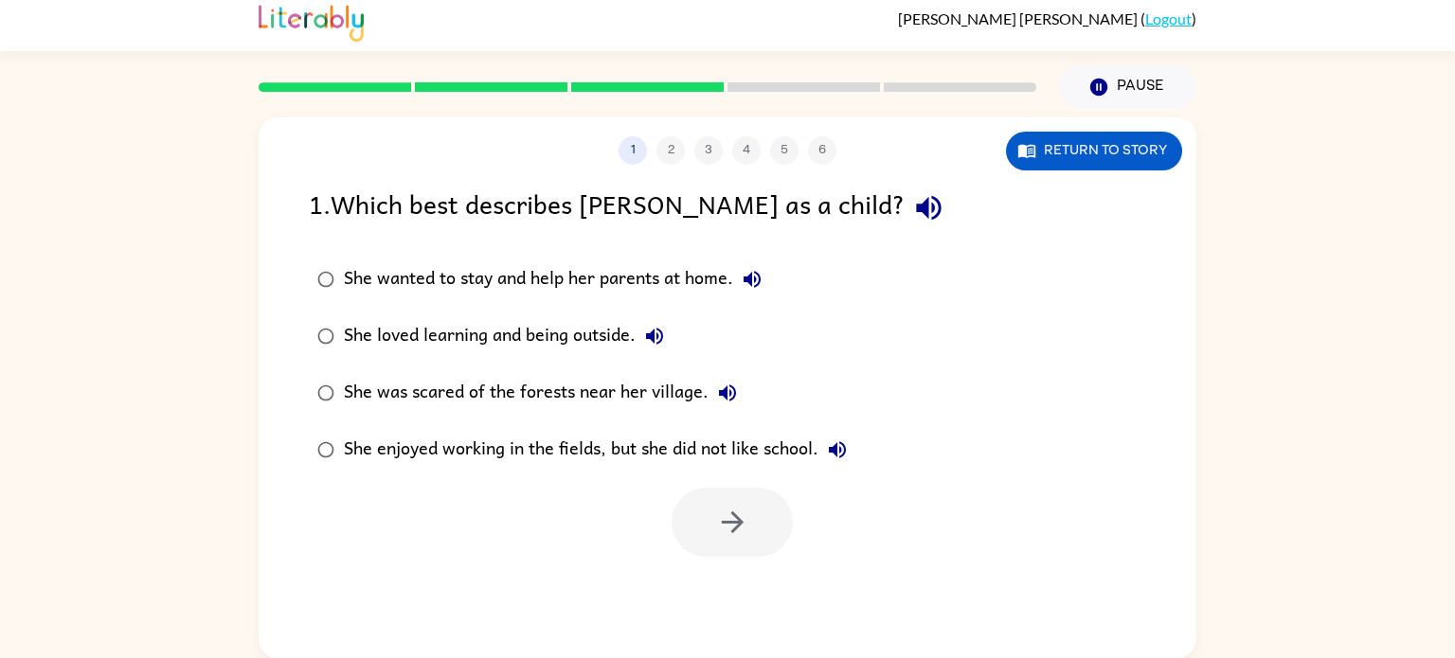
scroll to position [0, 0]
click at [435, 339] on div "She loved learning and being outside." at bounding box center [509, 336] width 330 height 38
click at [757, 535] on button "button" at bounding box center [732, 522] width 121 height 69
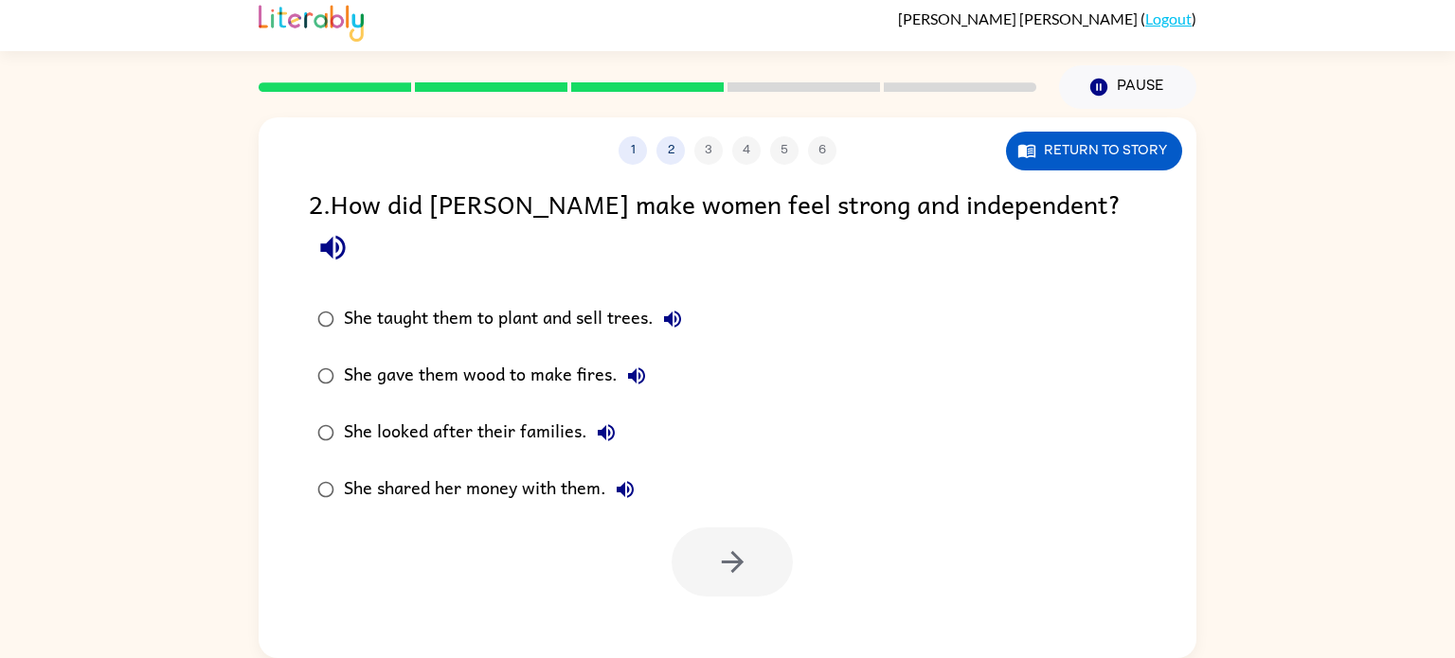
click at [558, 300] on div "She taught them to plant and sell trees." at bounding box center [518, 319] width 348 height 38
click at [713, 531] on button "button" at bounding box center [732, 562] width 121 height 69
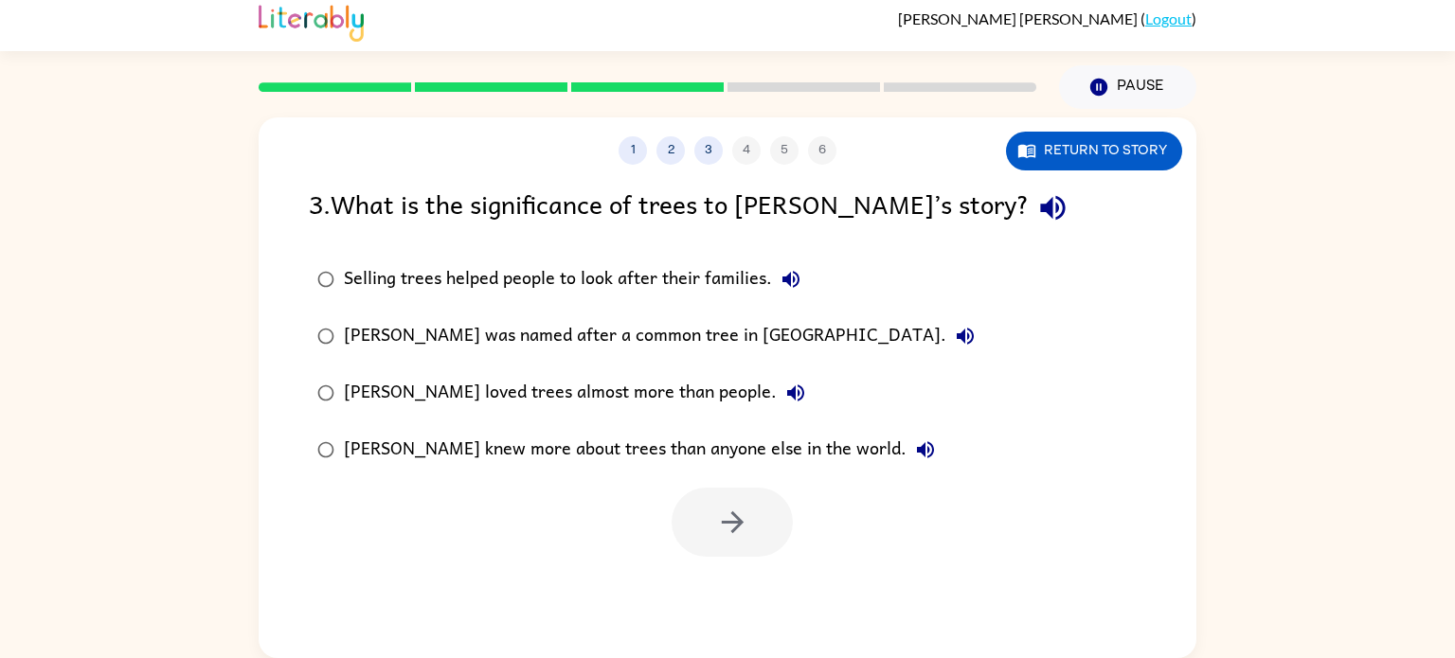
click at [566, 262] on div "Selling trees helped people to look after their families." at bounding box center [577, 280] width 466 height 38
click at [727, 529] on icon "button" at bounding box center [732, 522] width 33 height 33
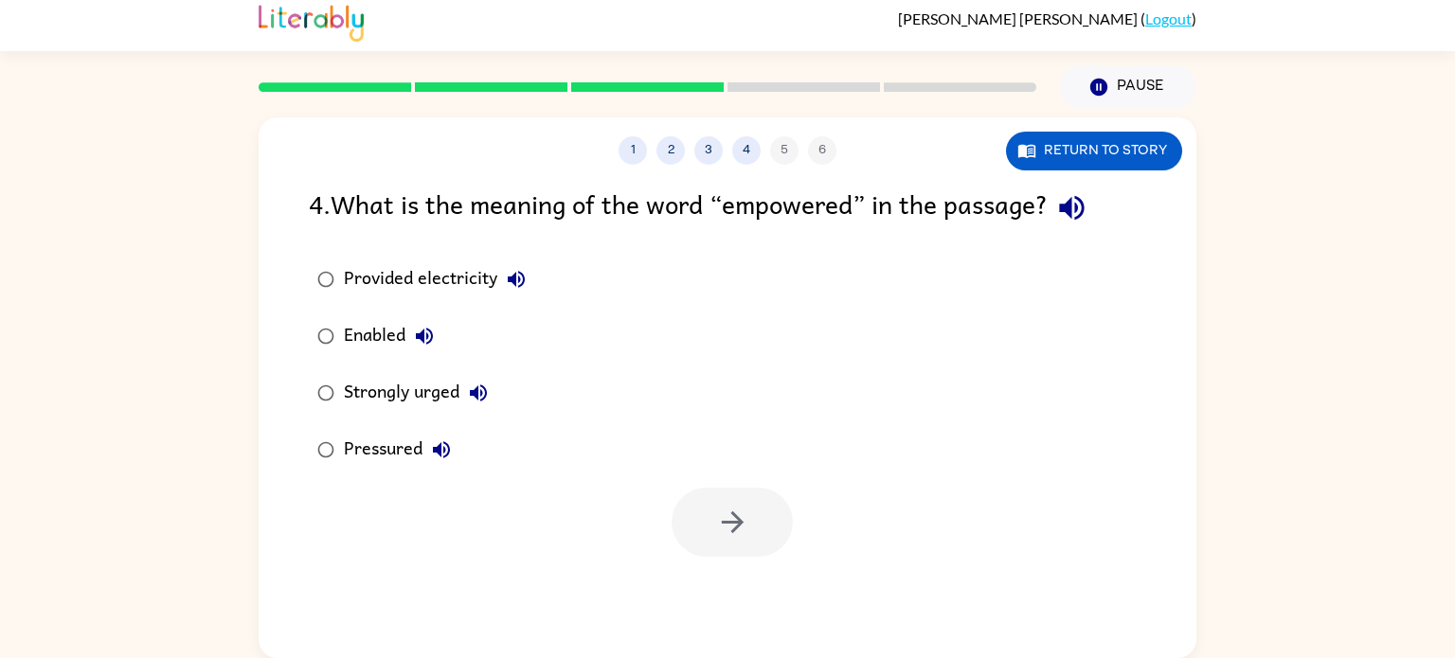
click at [436, 394] on div "Strongly urged" at bounding box center [420, 393] width 153 height 38
click at [753, 527] on button "button" at bounding box center [732, 522] width 121 height 69
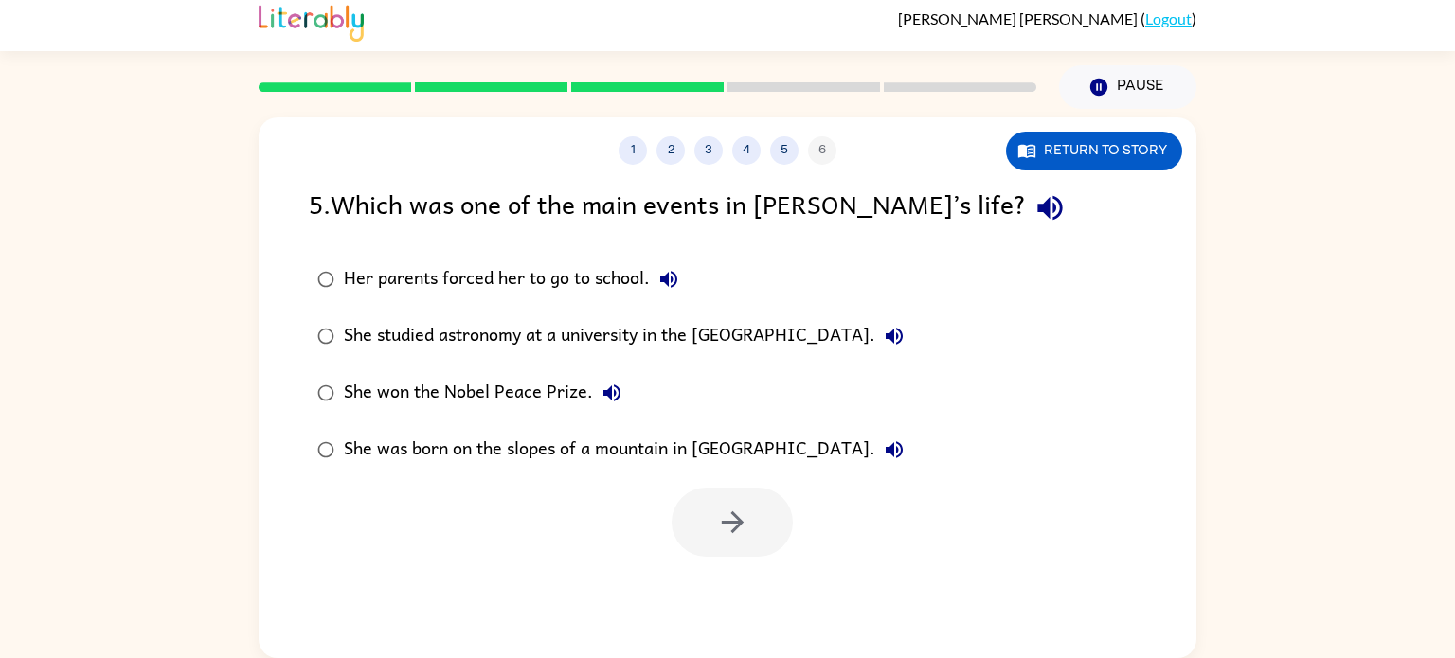
click at [503, 382] on div "She won the Nobel Peace Prize." at bounding box center [487, 393] width 287 height 38
click at [752, 526] on button "button" at bounding box center [732, 522] width 121 height 69
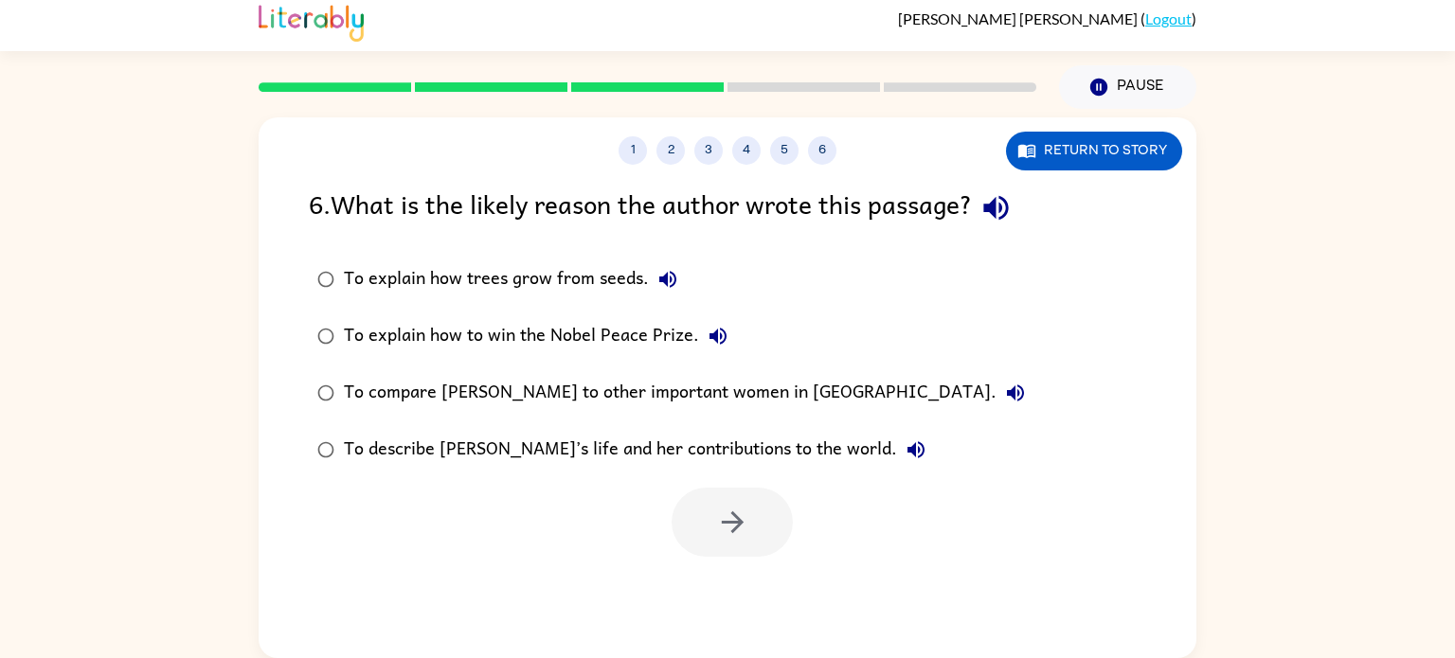
click at [660, 446] on div "To describe [PERSON_NAME]’s life and her contributions to the world." at bounding box center [639, 450] width 591 height 38
click at [745, 533] on icon "button" at bounding box center [732, 522] width 33 height 33
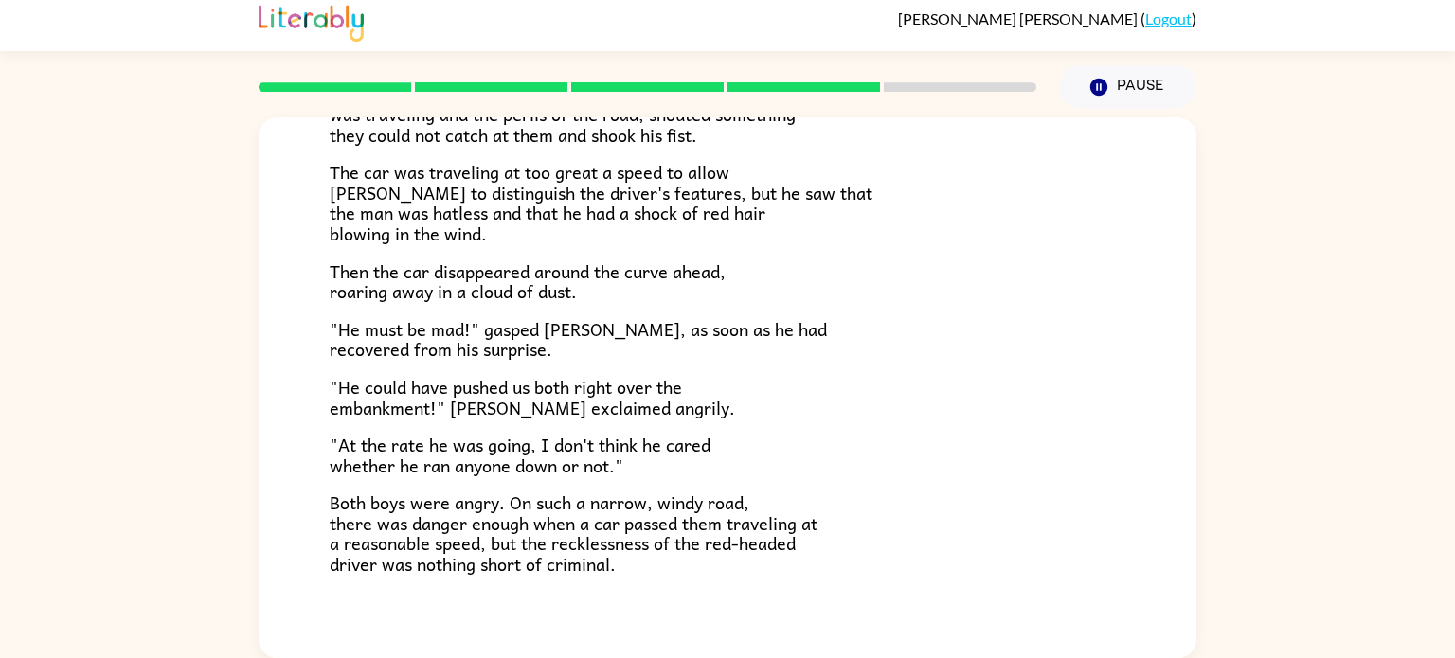
scroll to position [526, 0]
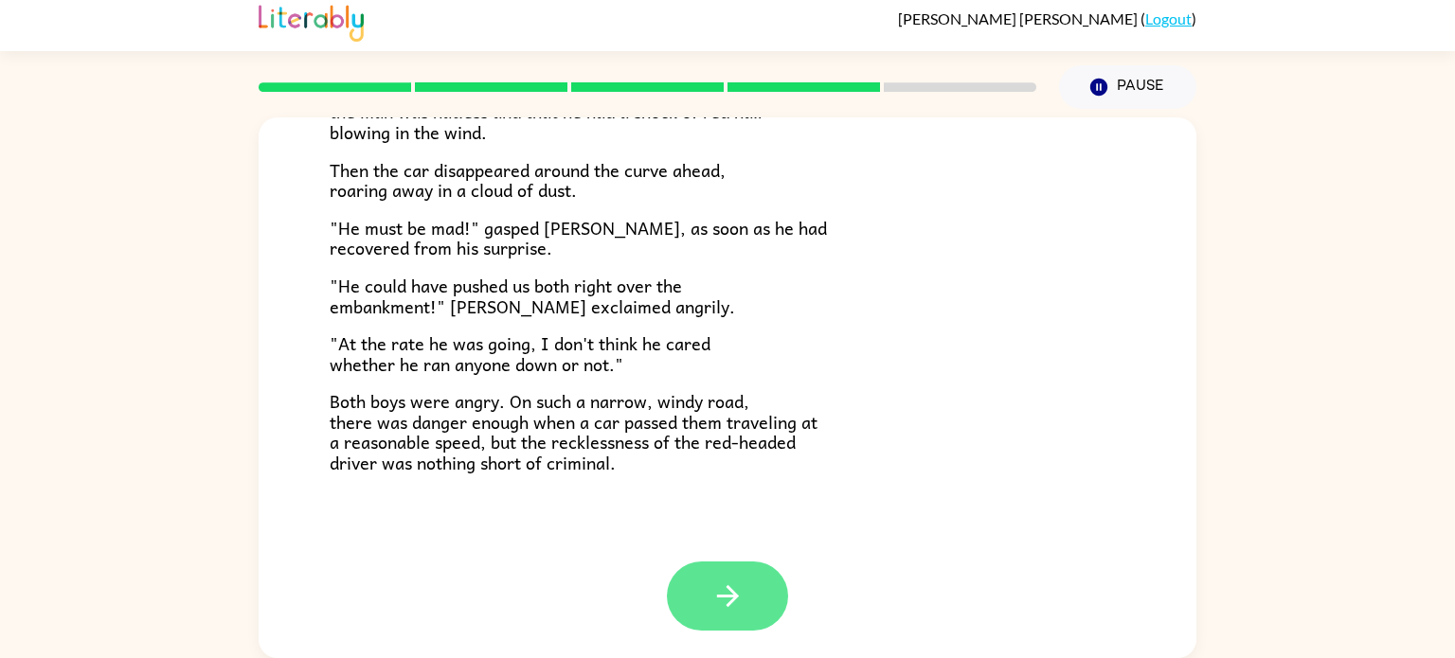
click at [730, 582] on icon "button" at bounding box center [728, 596] width 33 height 33
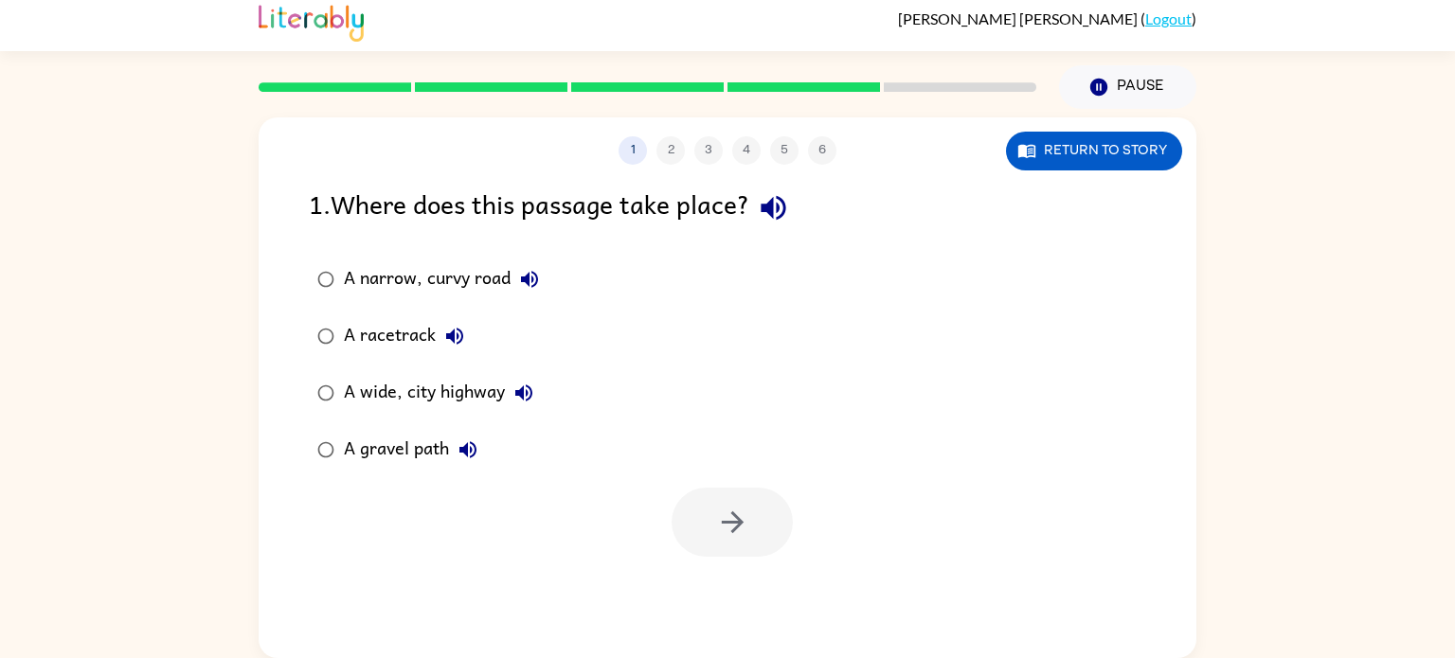
scroll to position [0, 0]
click at [1058, 145] on button "Return to story" at bounding box center [1094, 151] width 176 height 39
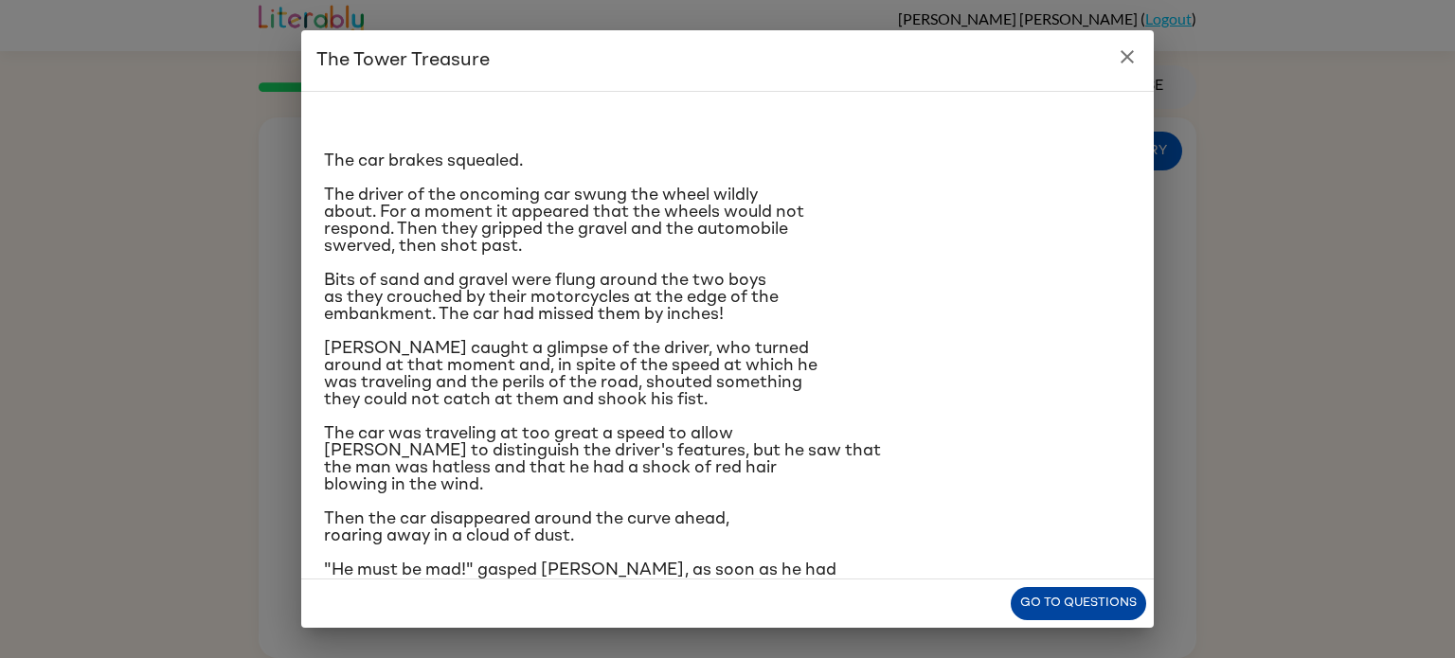
click at [1091, 599] on button "Go to questions" at bounding box center [1078, 603] width 135 height 33
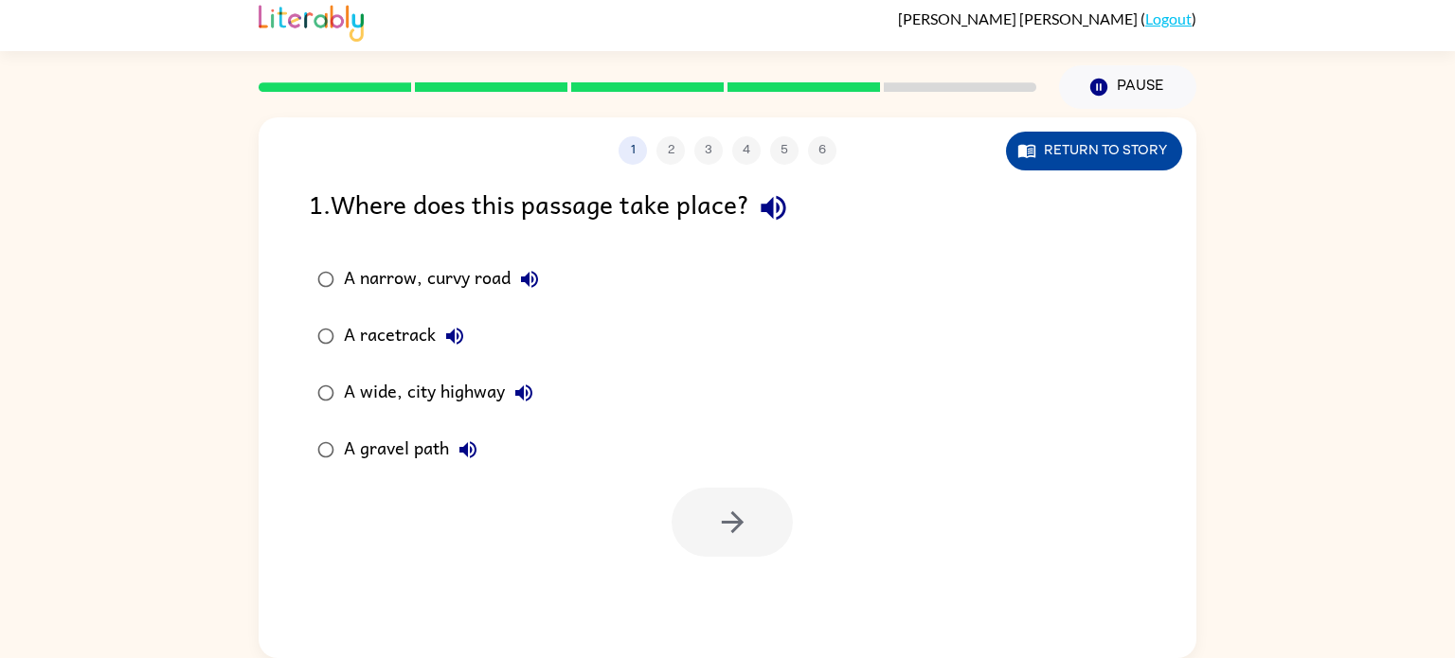
click at [1081, 144] on button "Return to story" at bounding box center [1094, 151] width 176 height 39
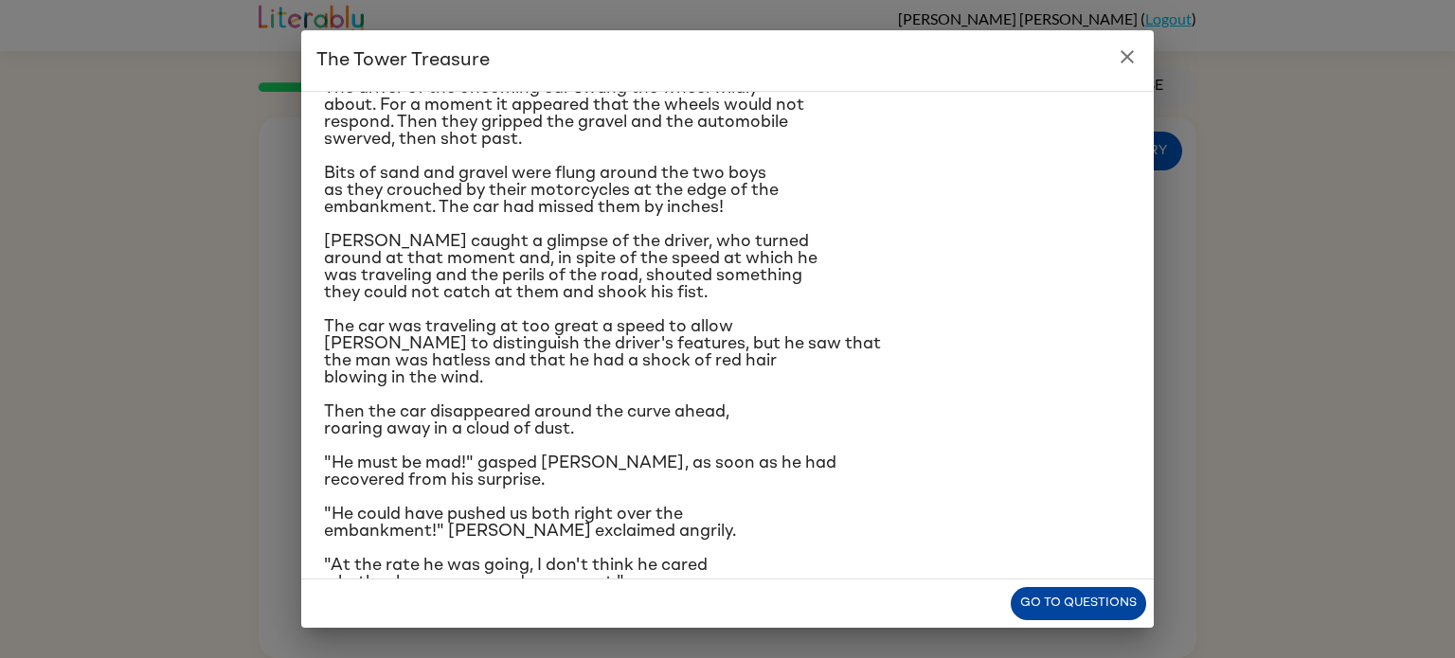
scroll to position [225, 0]
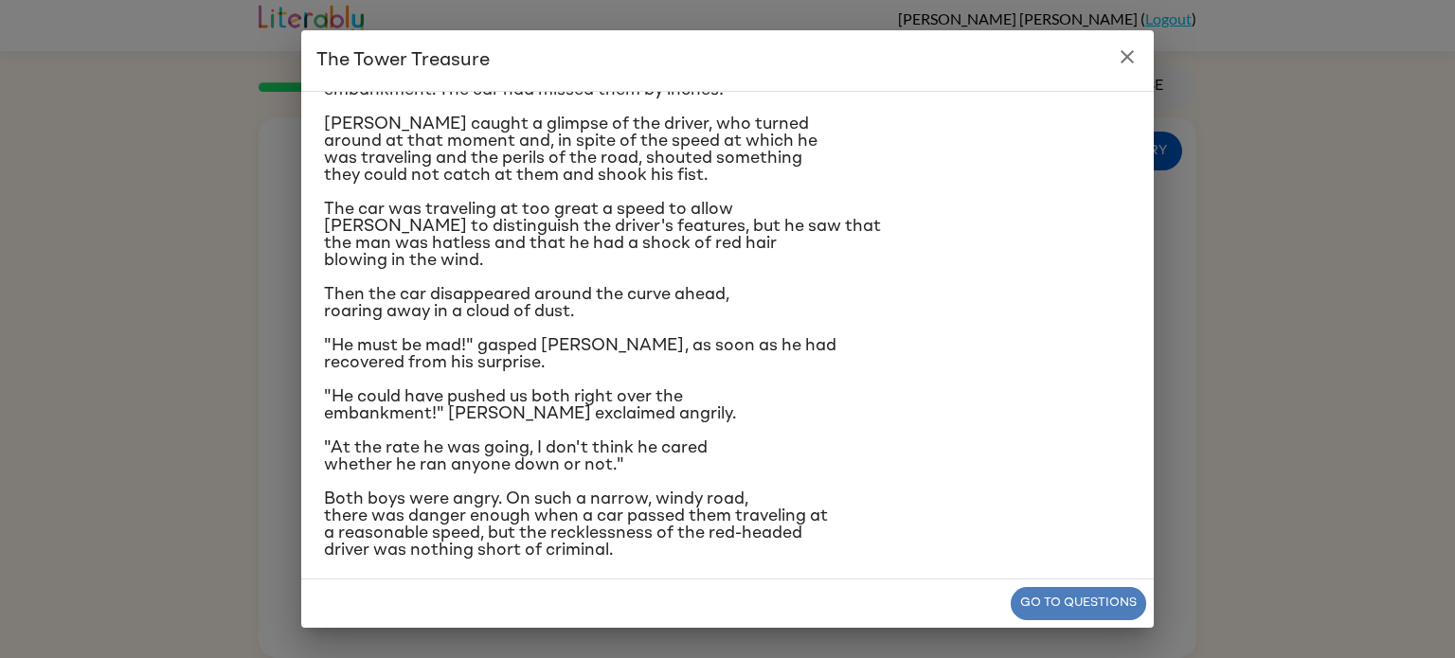
click at [1090, 604] on button "Go to questions" at bounding box center [1078, 603] width 135 height 33
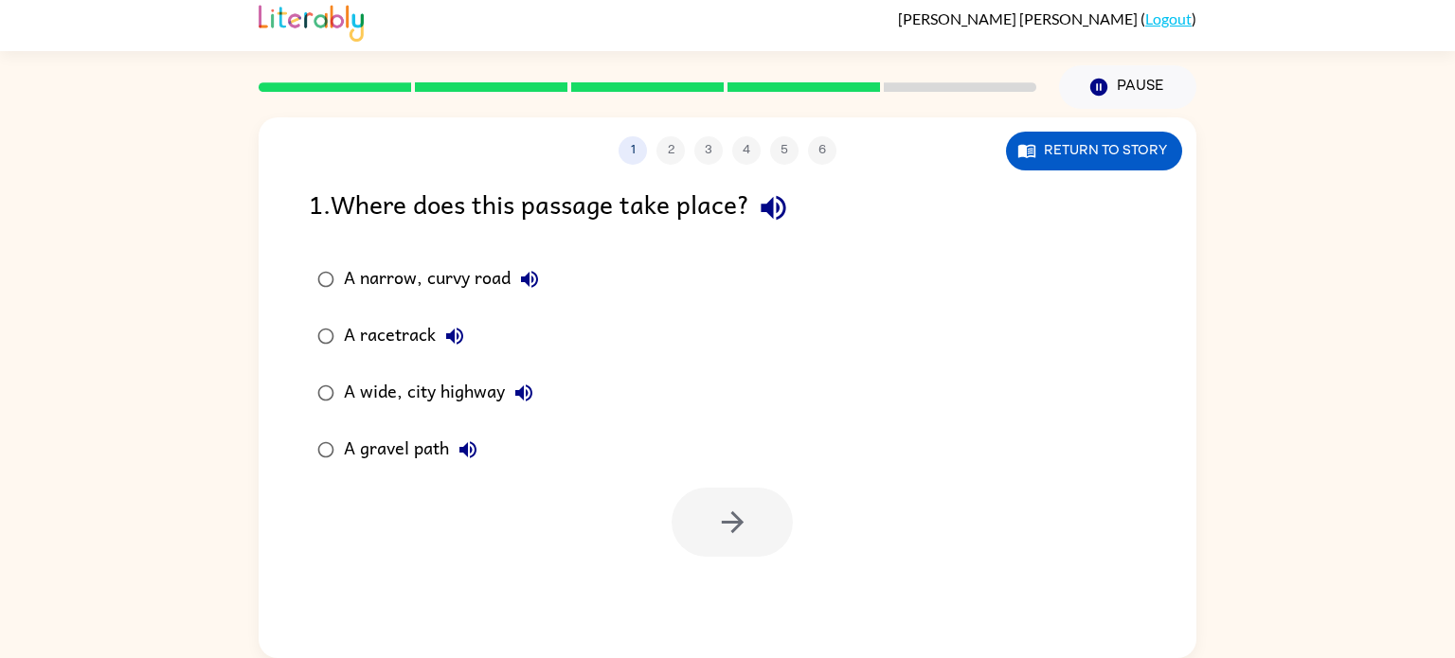
click at [401, 277] on div "A narrow, curvy road" at bounding box center [446, 280] width 205 height 38
click at [734, 516] on icon "button" at bounding box center [732, 523] width 22 height 22
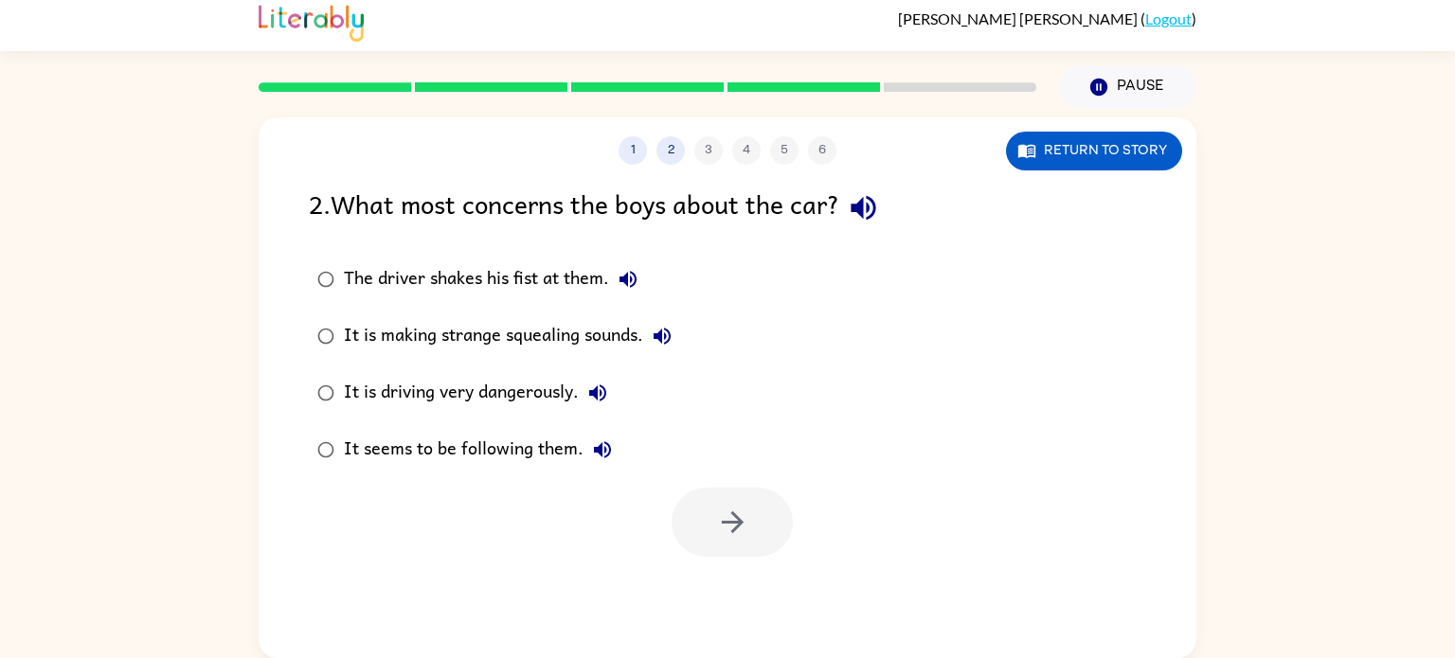
click at [433, 384] on div "It is driving very dangerously." at bounding box center [480, 393] width 273 height 38
click at [744, 541] on button "button" at bounding box center [732, 522] width 121 height 69
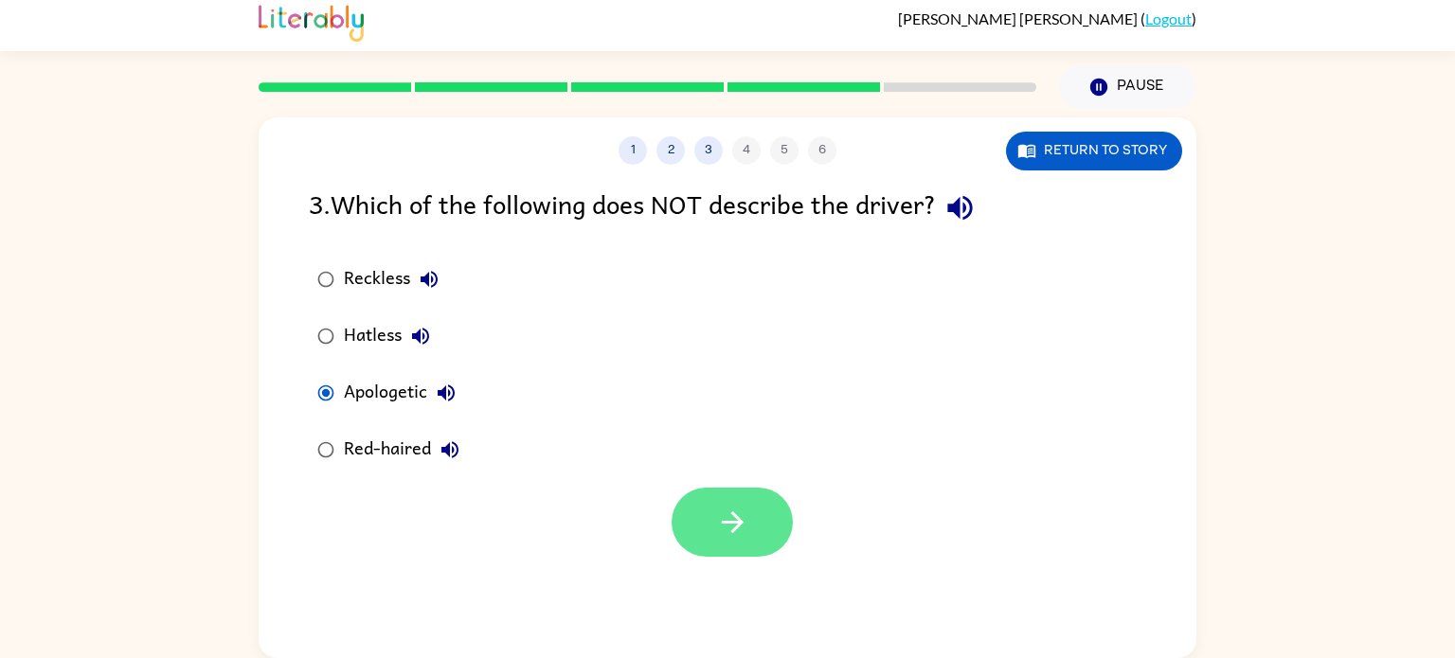
click at [746, 531] on icon "button" at bounding box center [732, 522] width 33 height 33
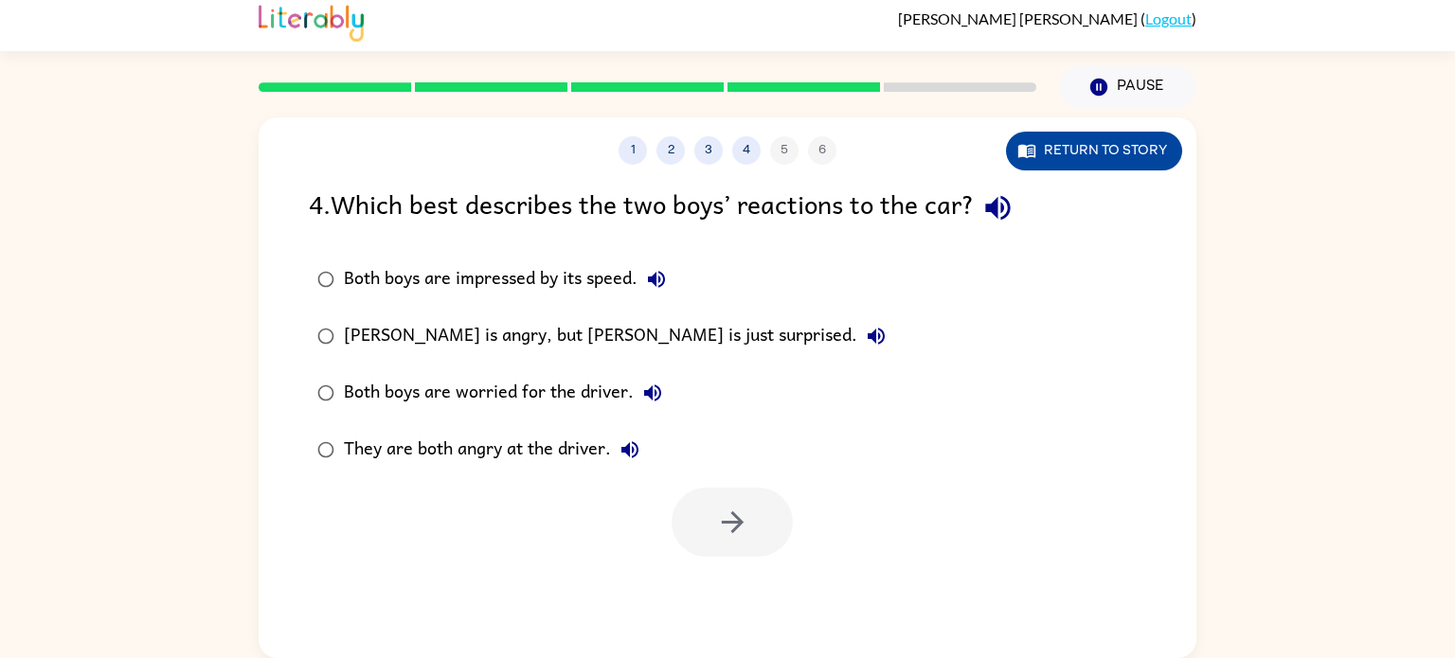
click at [1107, 155] on button "Return to story" at bounding box center [1094, 151] width 176 height 39
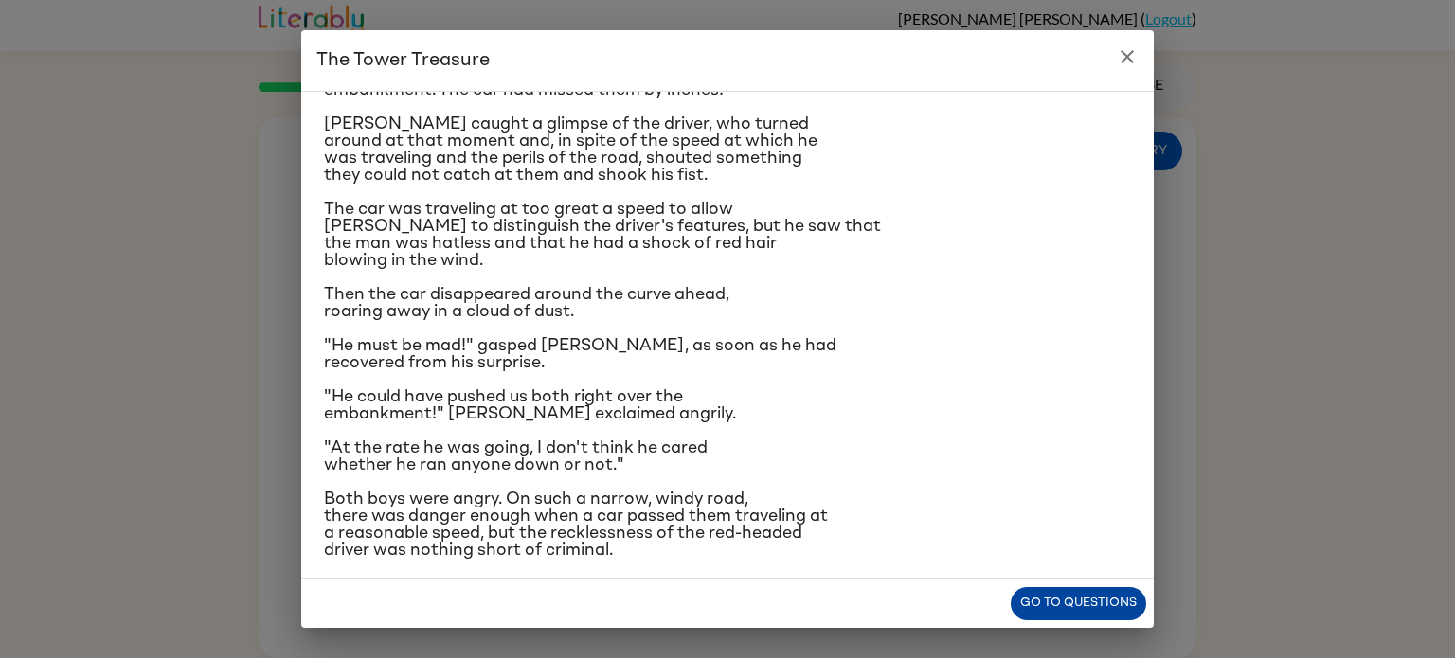
click at [1024, 603] on button "Go to questions" at bounding box center [1078, 603] width 135 height 33
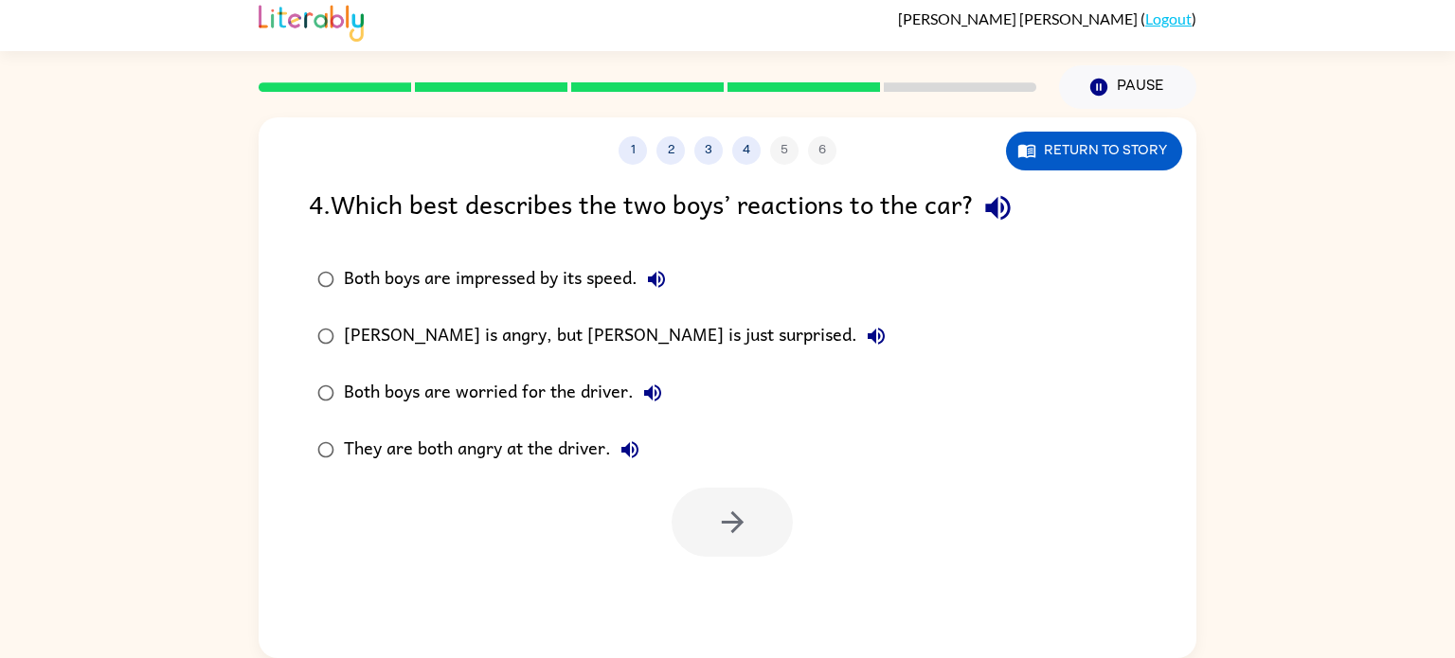
click at [523, 446] on div "They are both angry at the driver." at bounding box center [496, 450] width 305 height 38
click at [732, 528] on icon "button" at bounding box center [732, 522] width 33 height 33
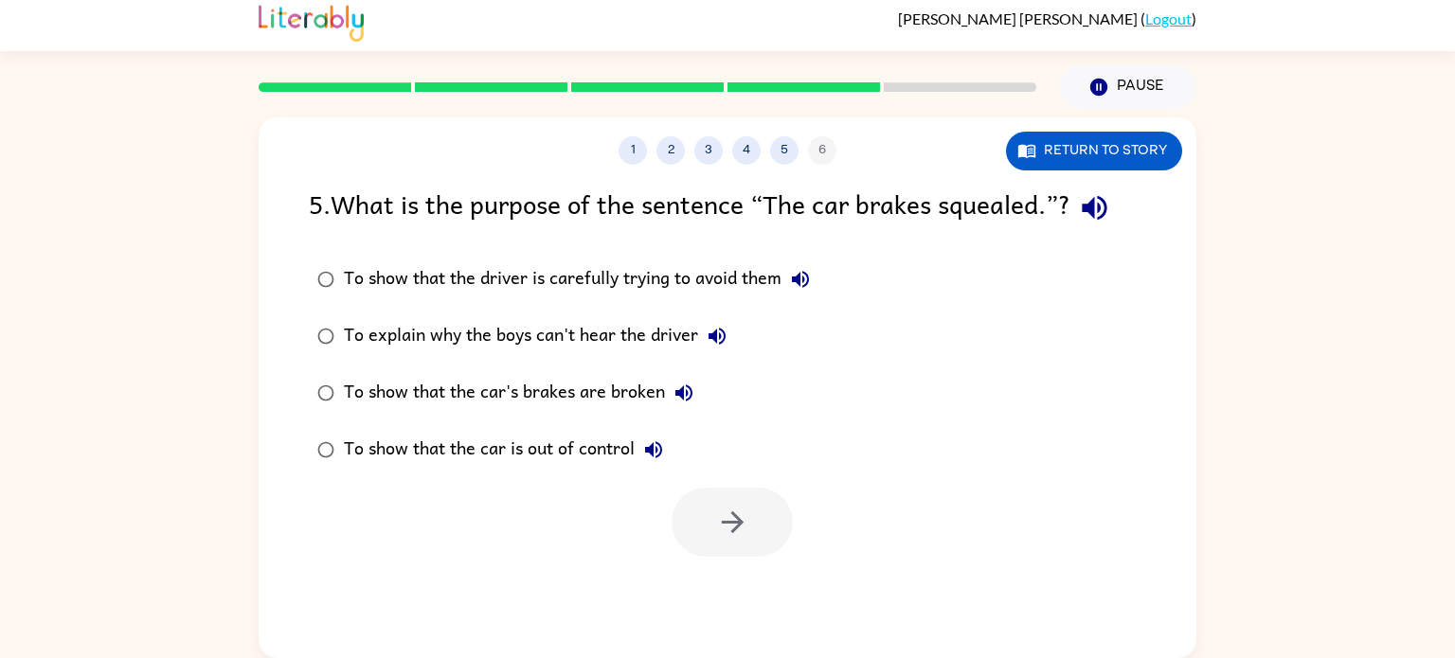
click at [575, 443] on div "To show that the car is out of control" at bounding box center [508, 450] width 329 height 38
click at [758, 535] on button "button" at bounding box center [732, 522] width 121 height 69
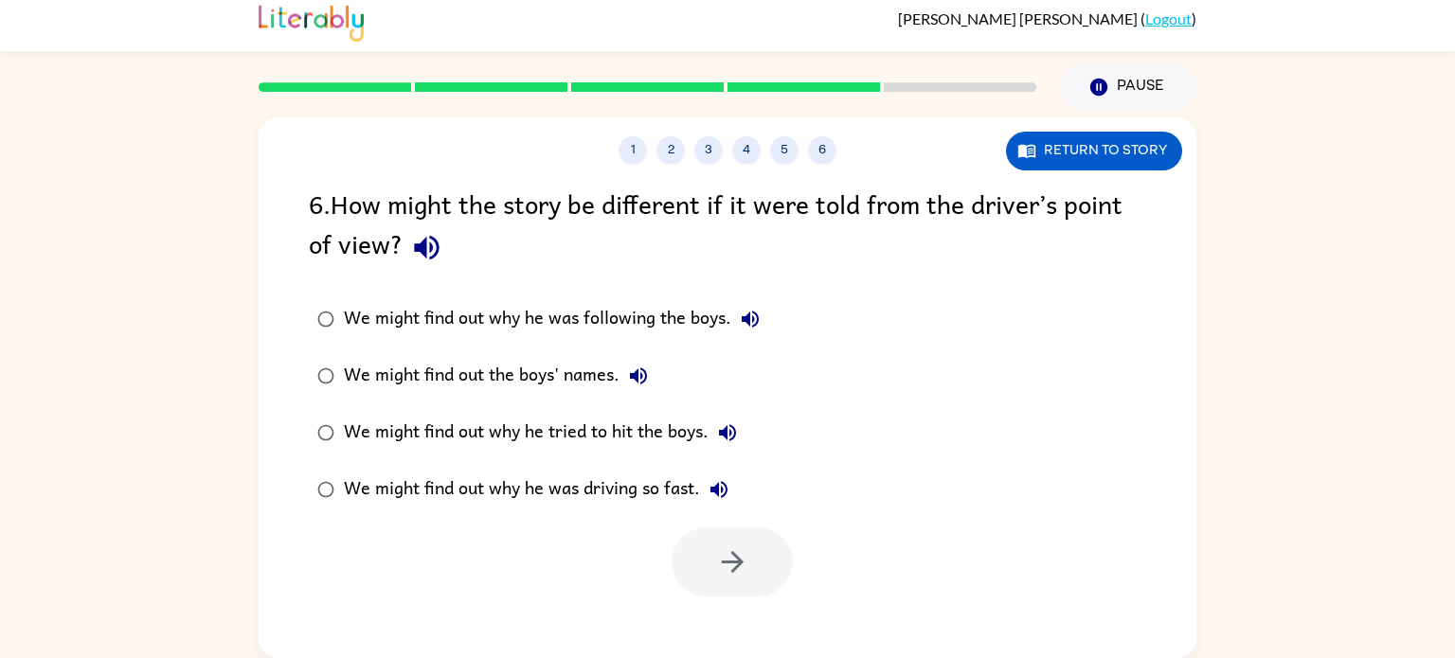
click at [532, 482] on div "We might find out why he was driving so fast." at bounding box center [541, 490] width 394 height 38
click at [727, 554] on icon "button" at bounding box center [732, 562] width 33 height 33
